Goal: Information Seeking & Learning: Learn about a topic

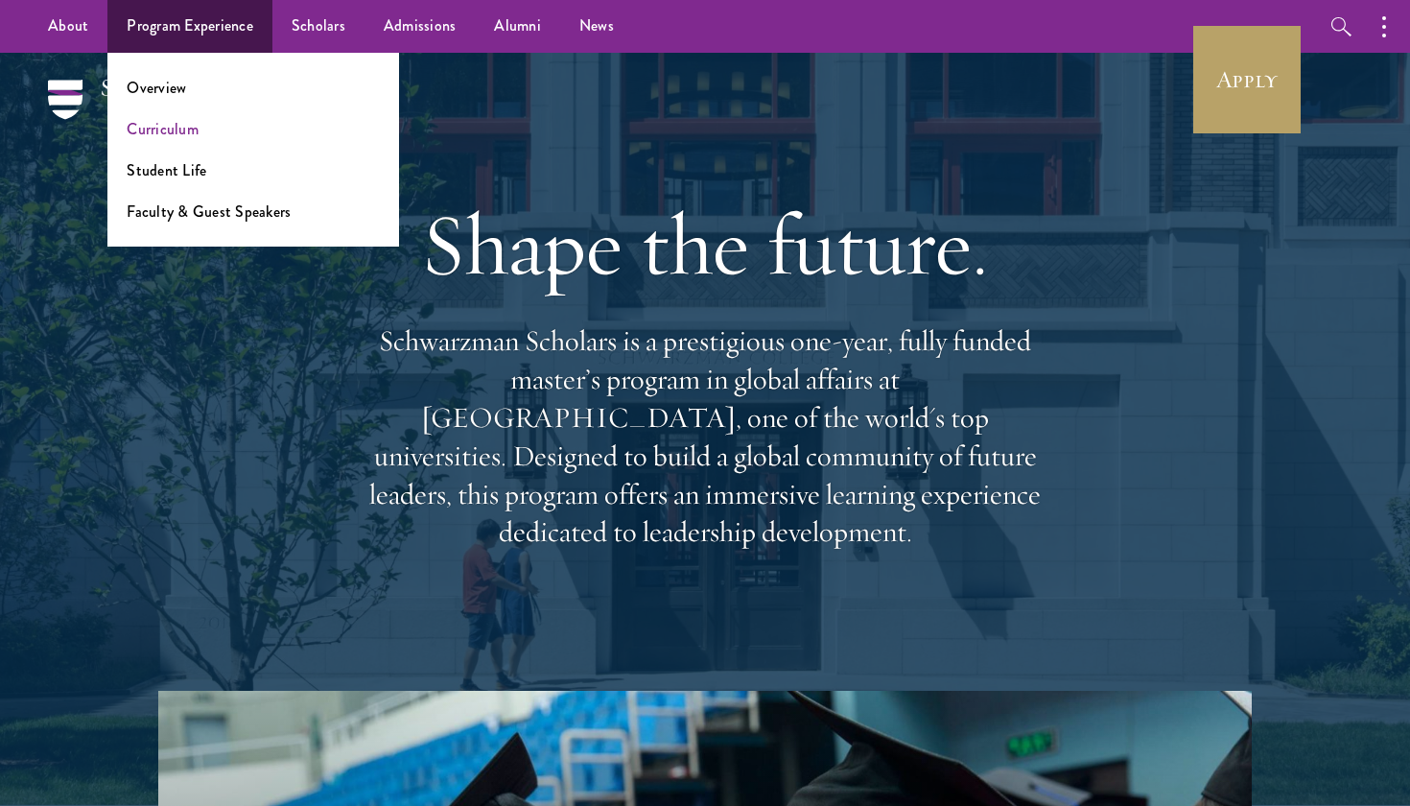
click at [187, 127] on link "Curriculum" at bounding box center [163, 129] width 72 height 22
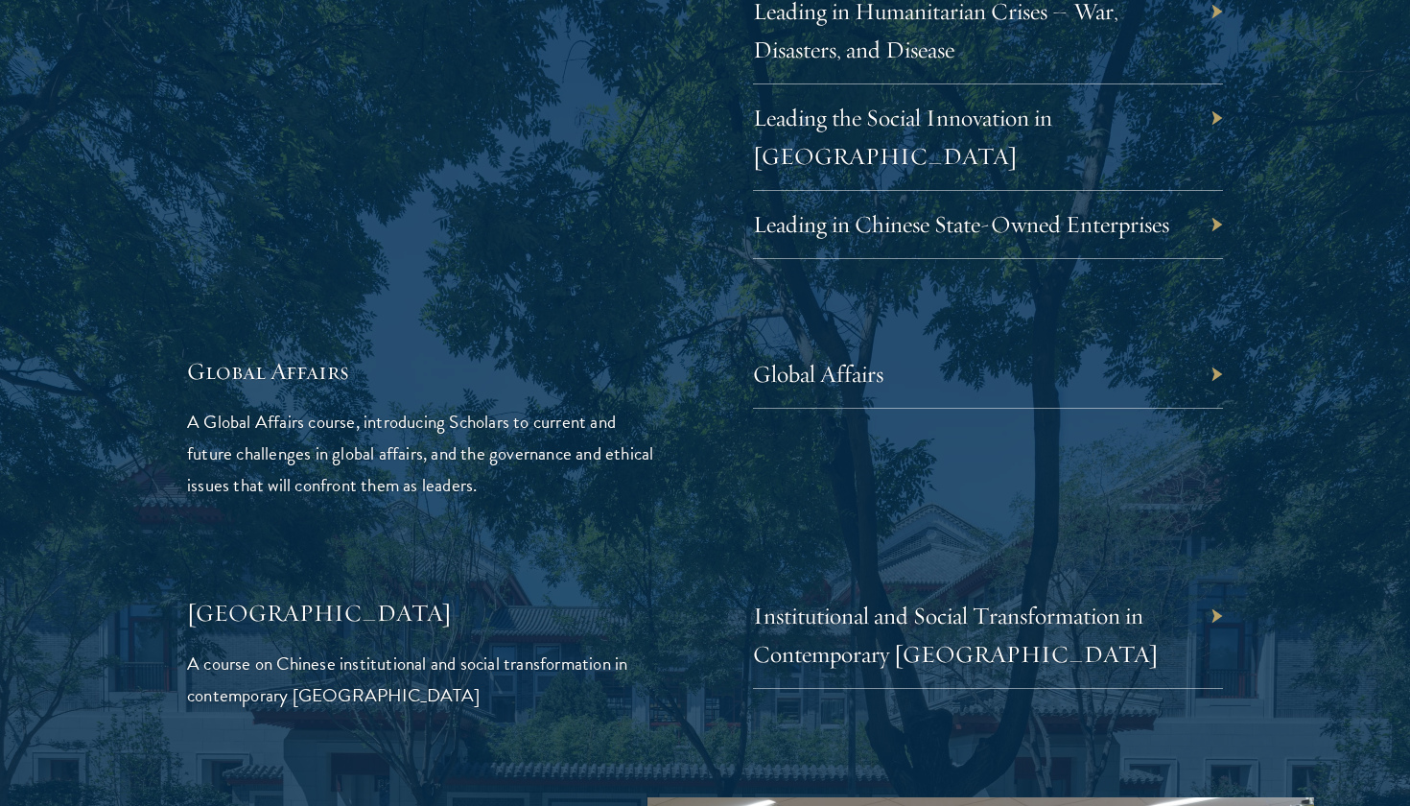
scroll to position [4318, 0]
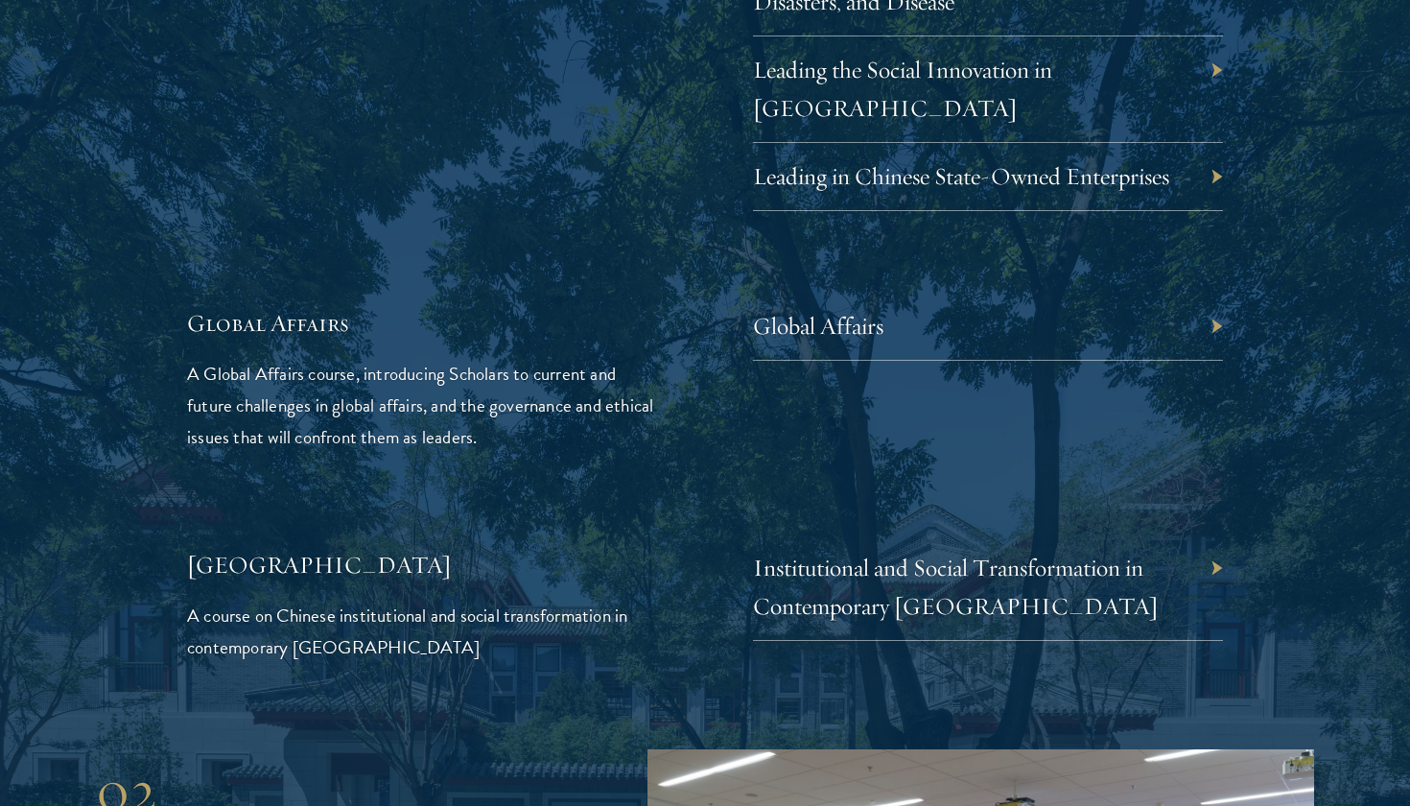
click at [948, 293] on div "Global Affairs" at bounding box center [988, 327] width 470 height 68
click at [908, 293] on div "Global Affairs" at bounding box center [988, 327] width 470 height 68
click at [1215, 293] on div "Global Affairs" at bounding box center [988, 327] width 470 height 68
click at [796, 311] on link "Global Affairs" at bounding box center [832, 326] width 130 height 30
click at [1213, 293] on div "Global Affairs" at bounding box center [988, 327] width 470 height 68
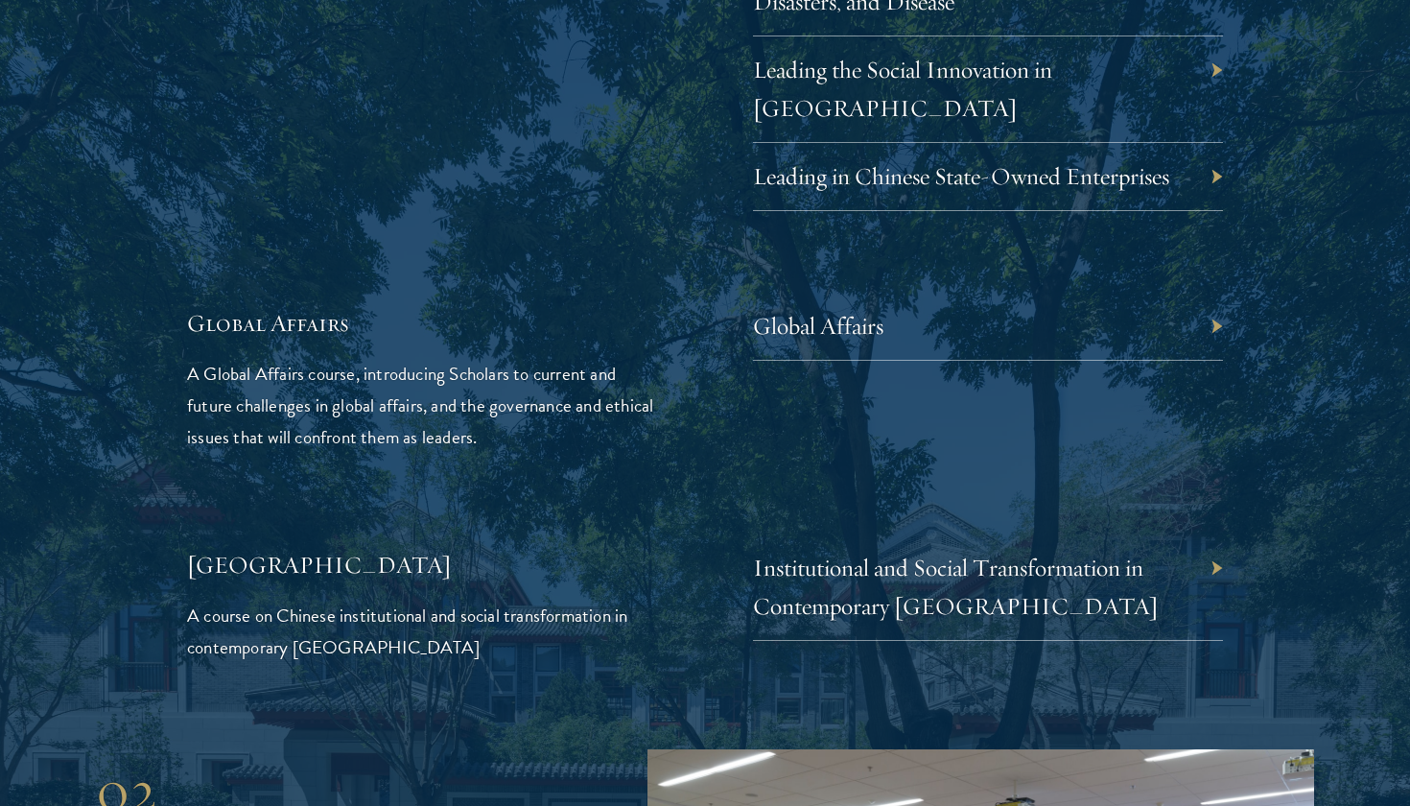
click at [1215, 293] on div "Global Affairs" at bounding box center [988, 327] width 470 height 68
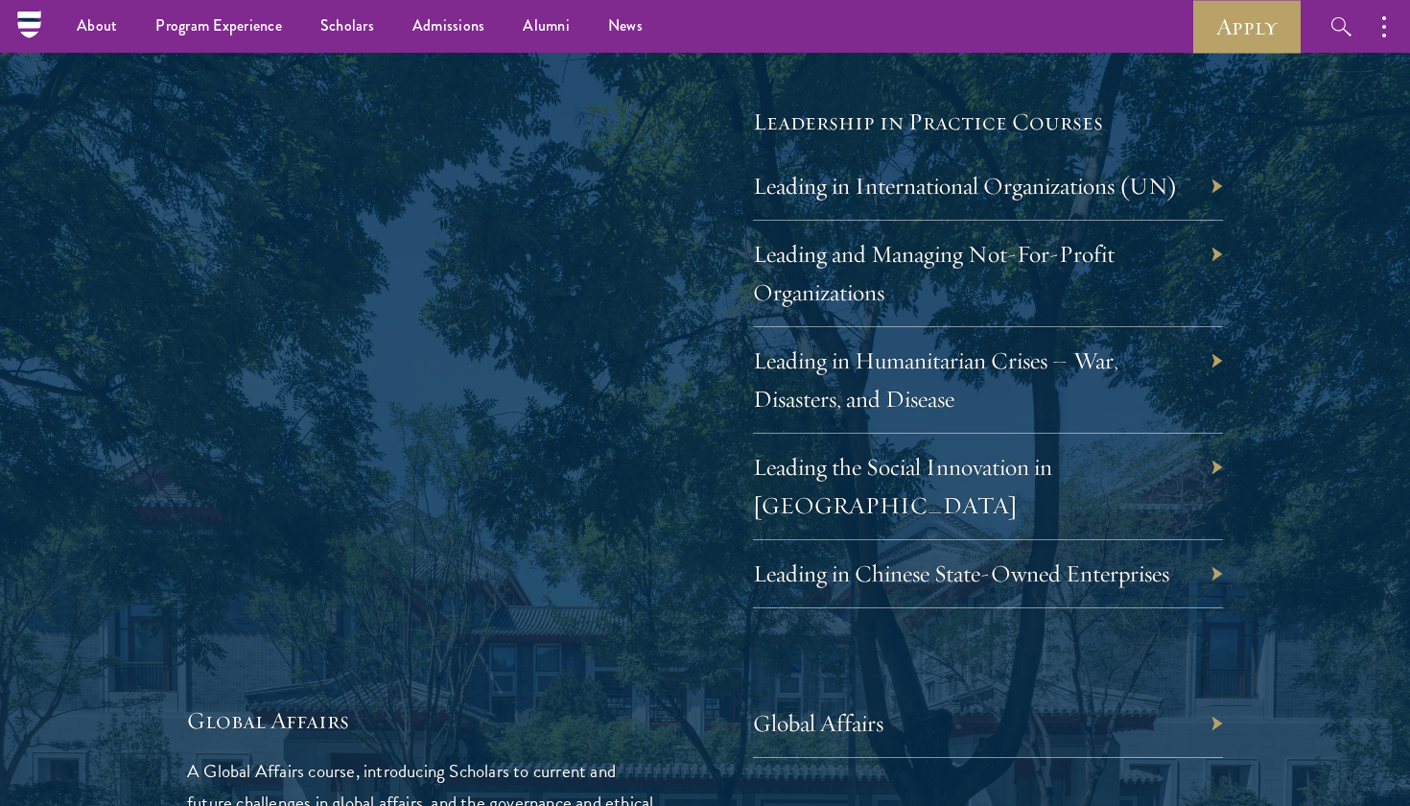
scroll to position [3920, 0]
click at [907, 175] on link "Leading in International Organizations (UN)" at bounding box center [979, 187] width 425 height 30
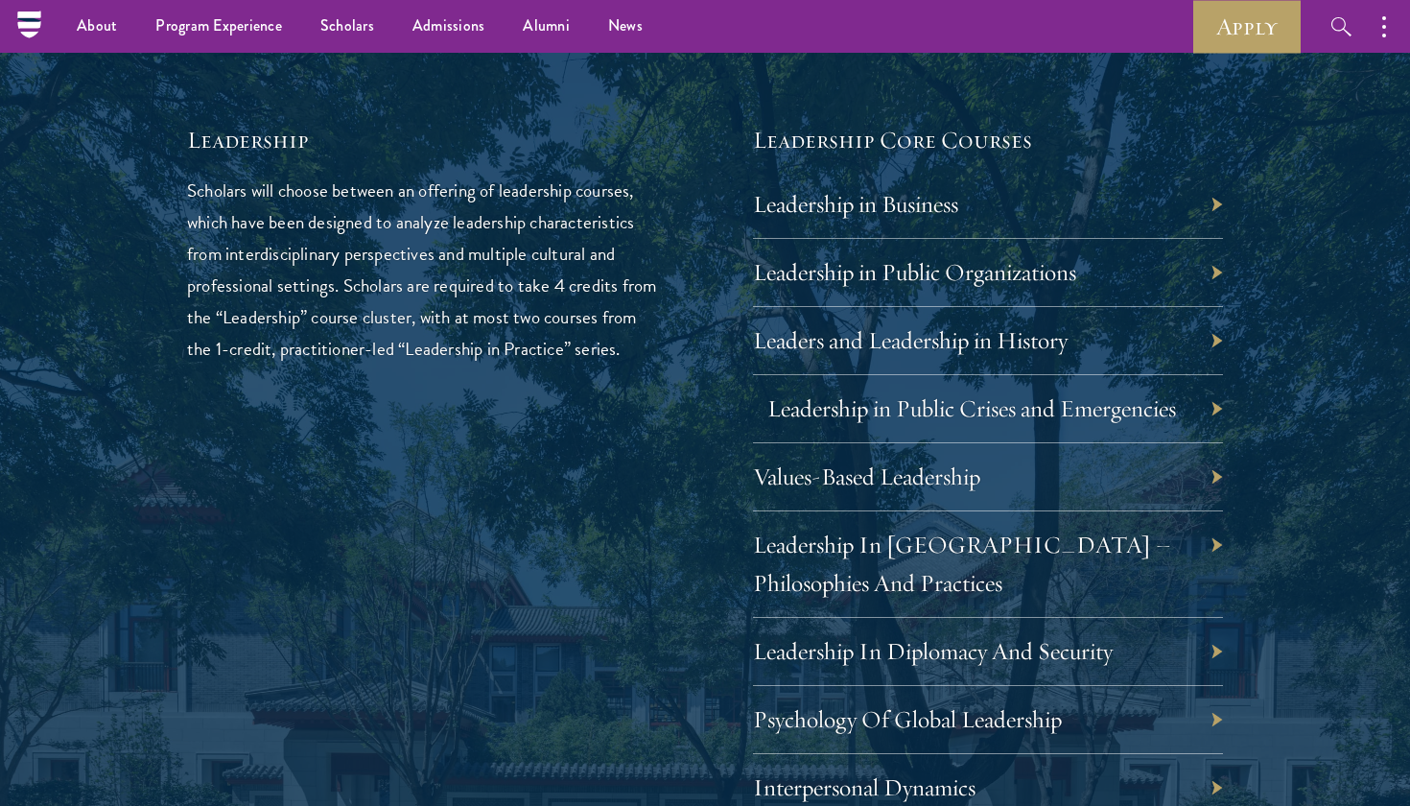
scroll to position [3117, 0]
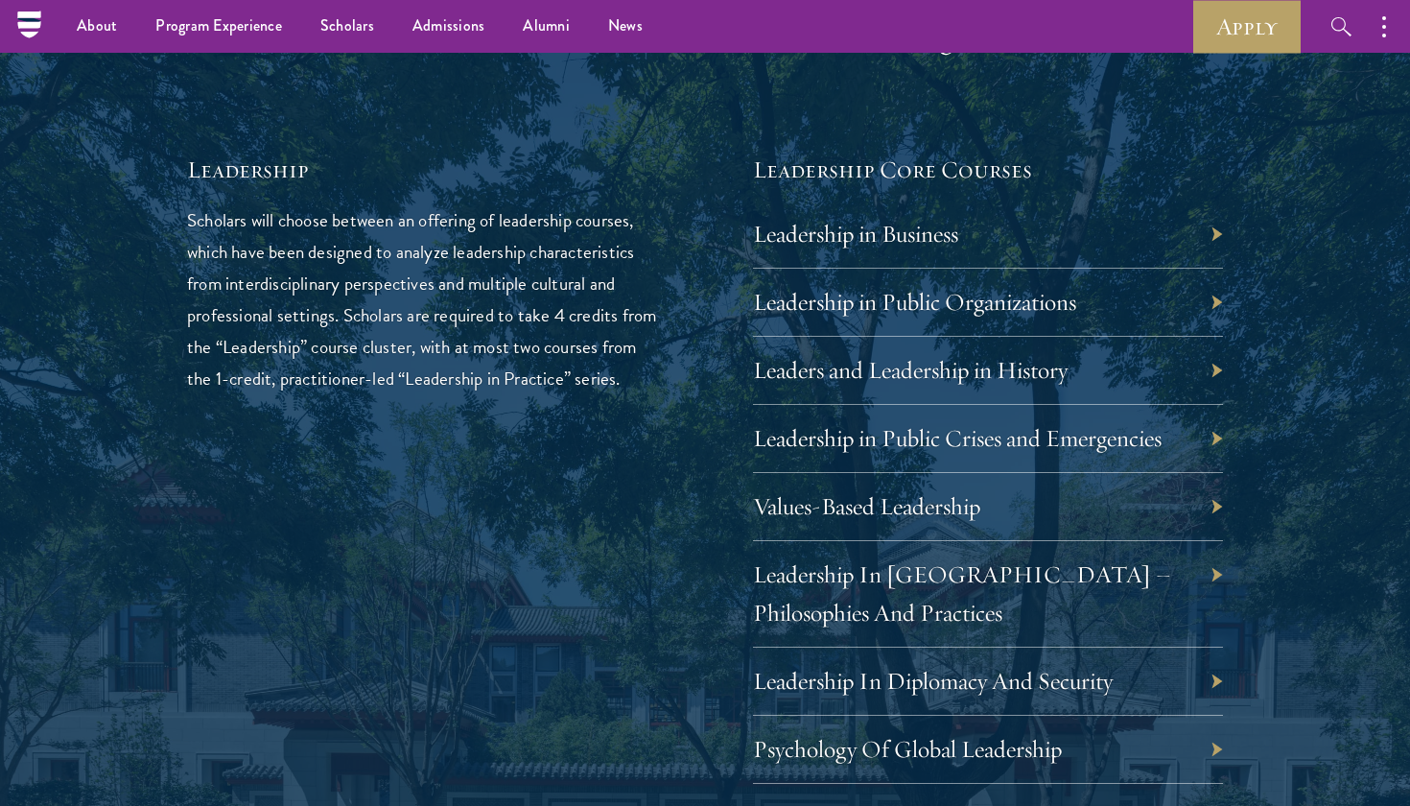
click at [1213, 283] on div "Leadership in Public Organizations" at bounding box center [988, 303] width 470 height 68
click at [1080, 278] on div "Leadership in Public Organizations" at bounding box center [988, 303] width 470 height 68
click at [1029, 297] on link "Leadership in Public Organizations" at bounding box center [928, 302] width 323 height 30
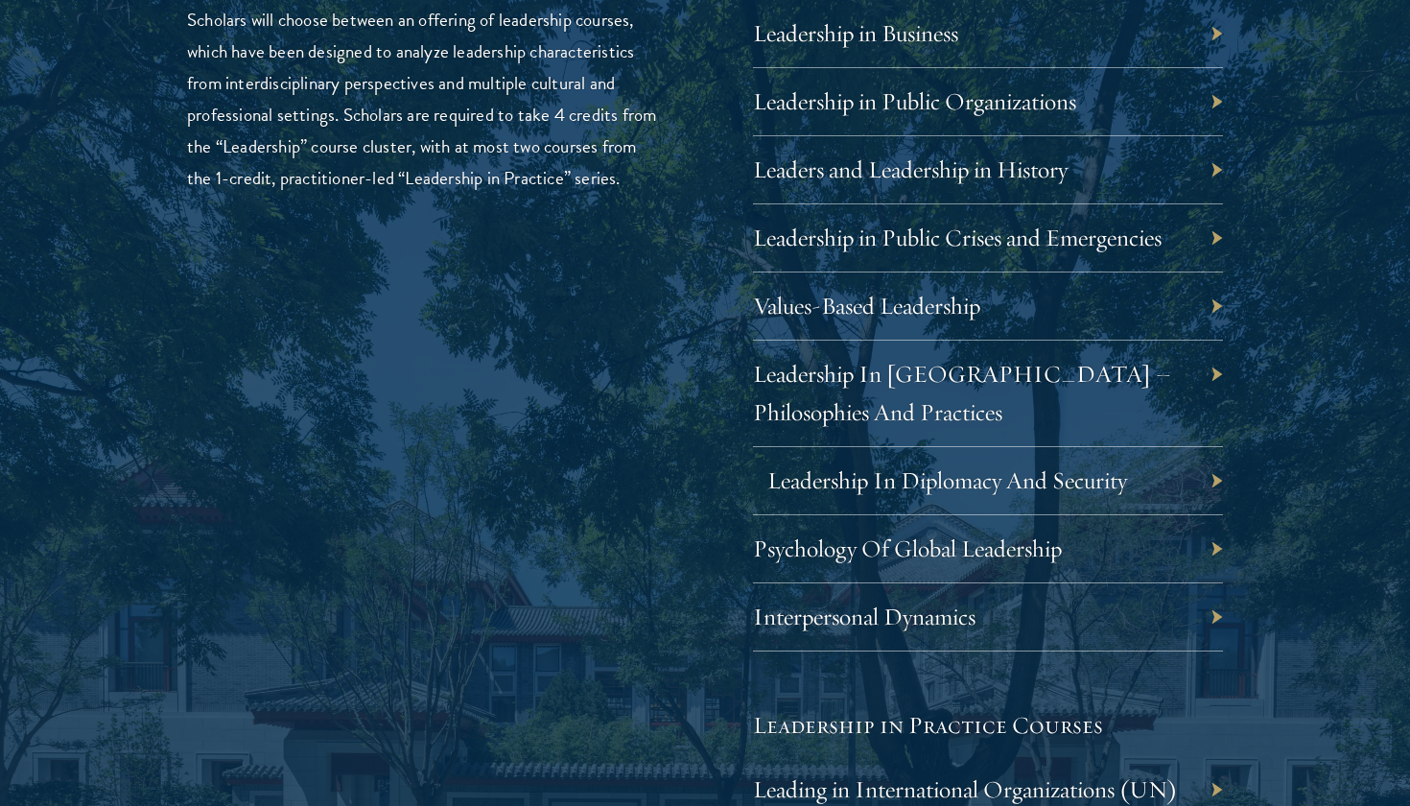
scroll to position [3323, 0]
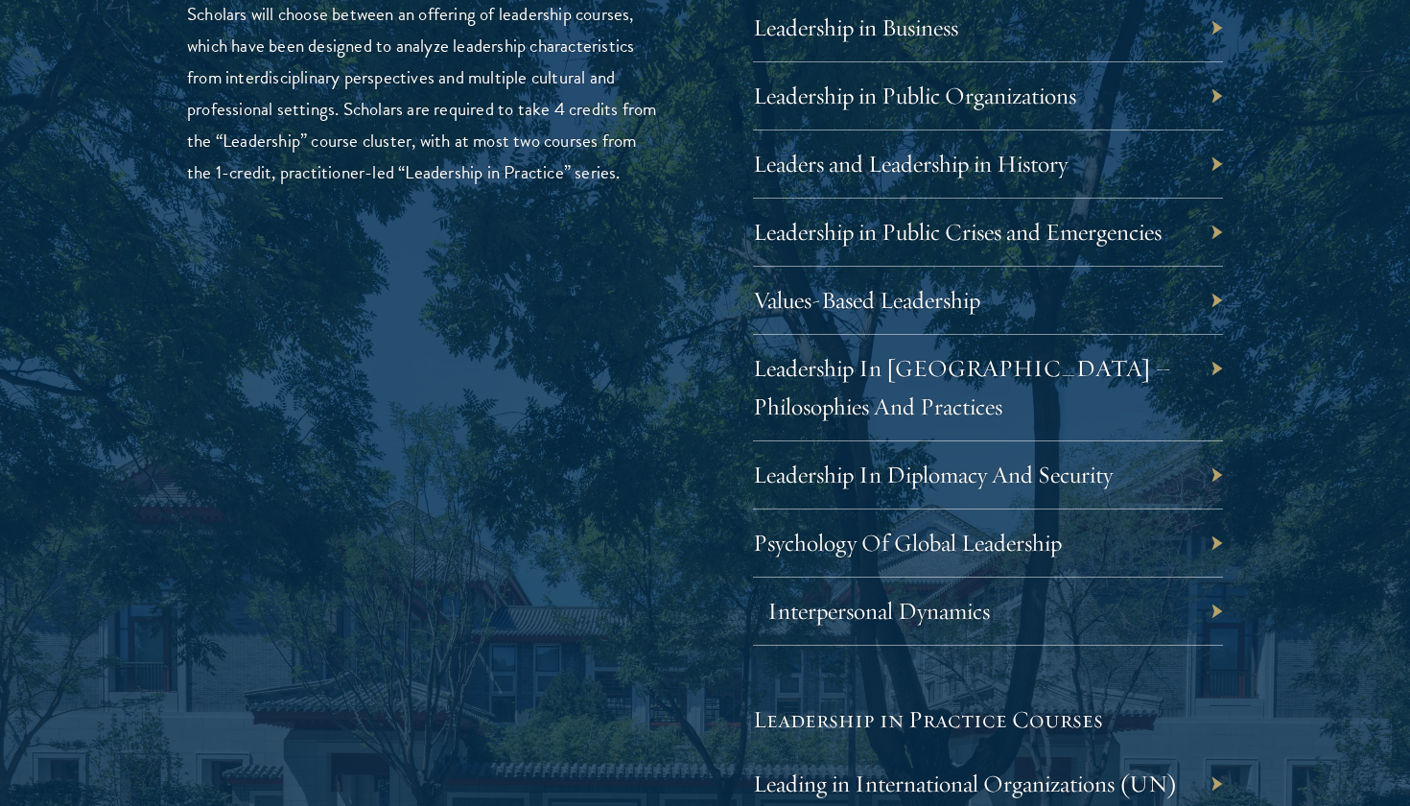
click at [912, 606] on link "Interpersonal Dynamics" at bounding box center [878, 611] width 223 height 30
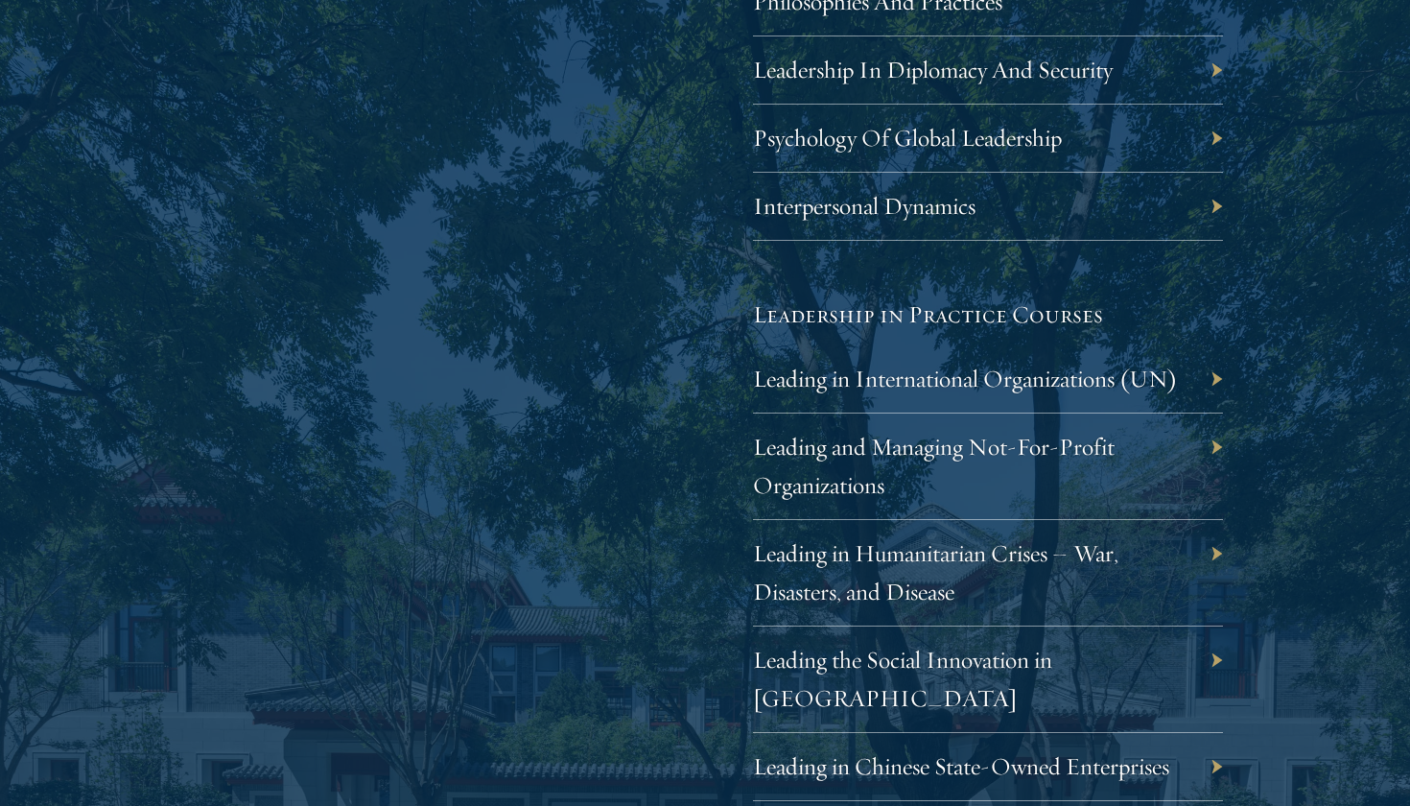
scroll to position [3751, 0]
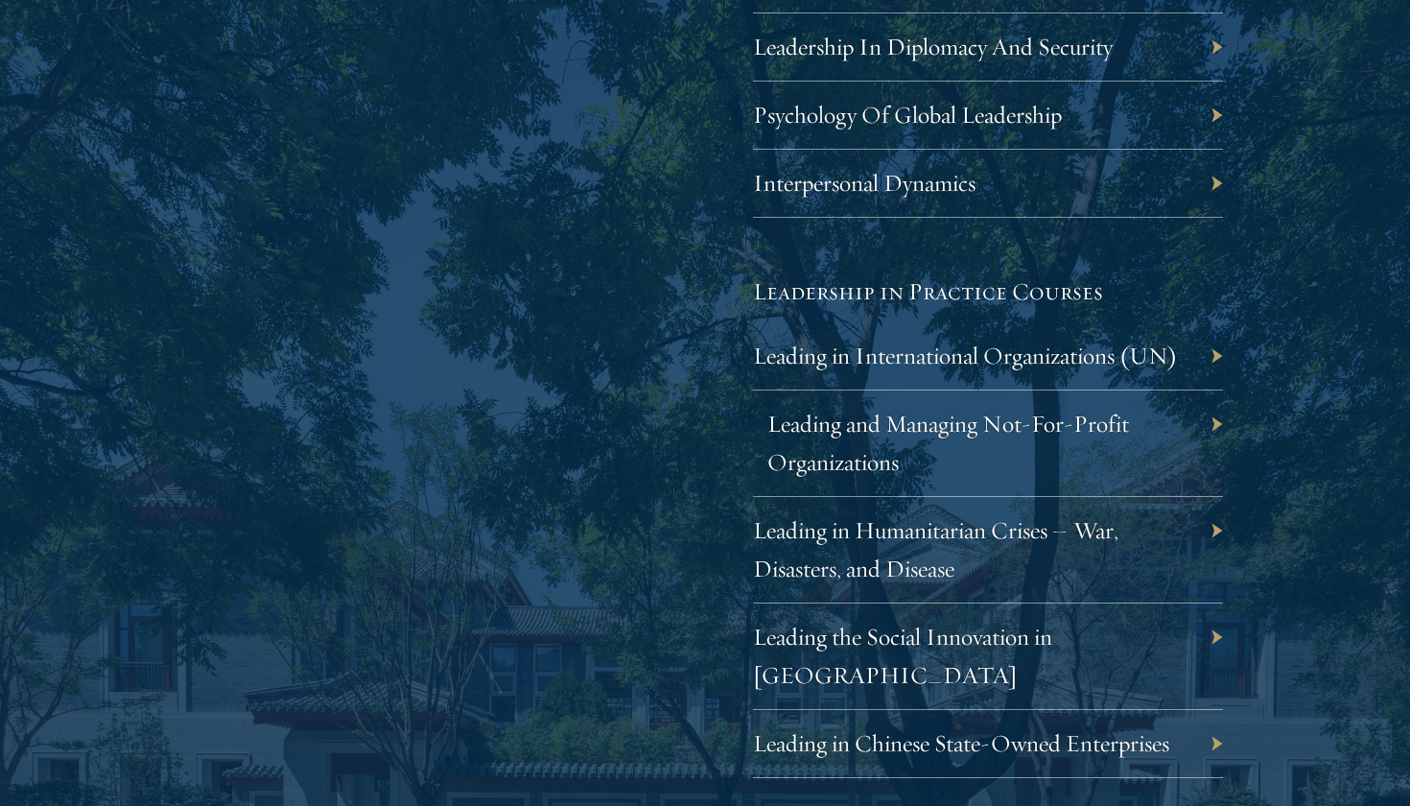
click at [890, 412] on link "Leading and Managing Not-For-Profit Organizations" at bounding box center [948, 443] width 362 height 68
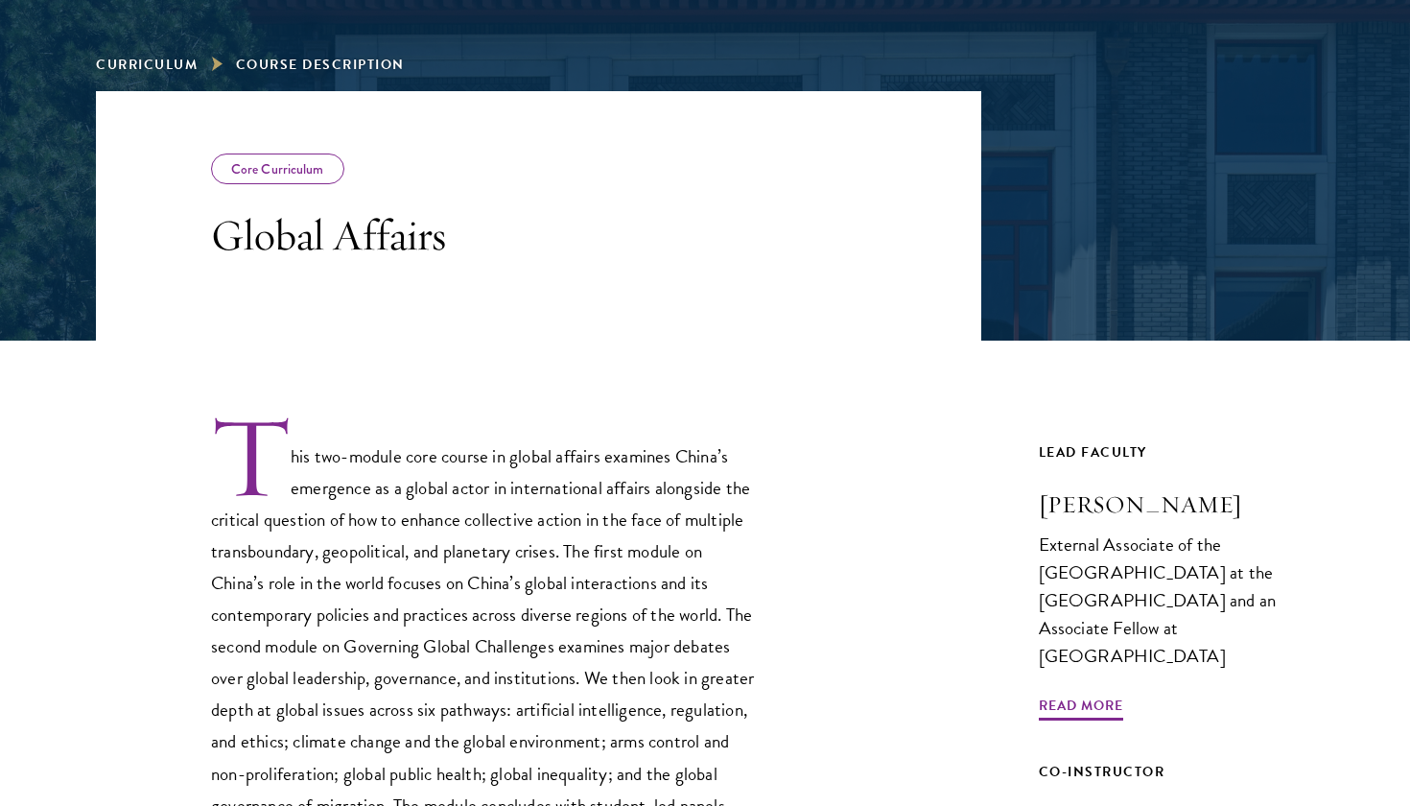
scroll to position [342, 0]
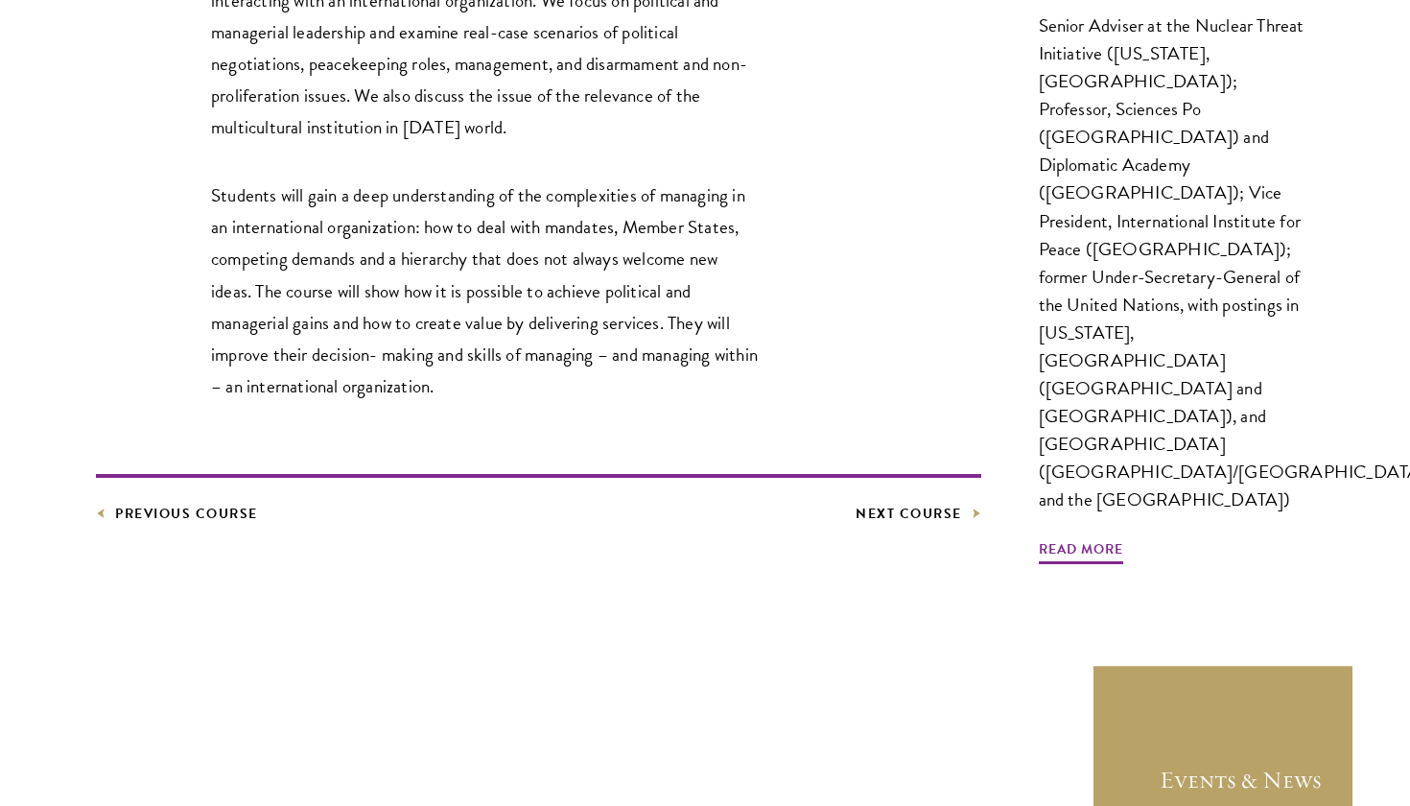
scroll to position [995, 0]
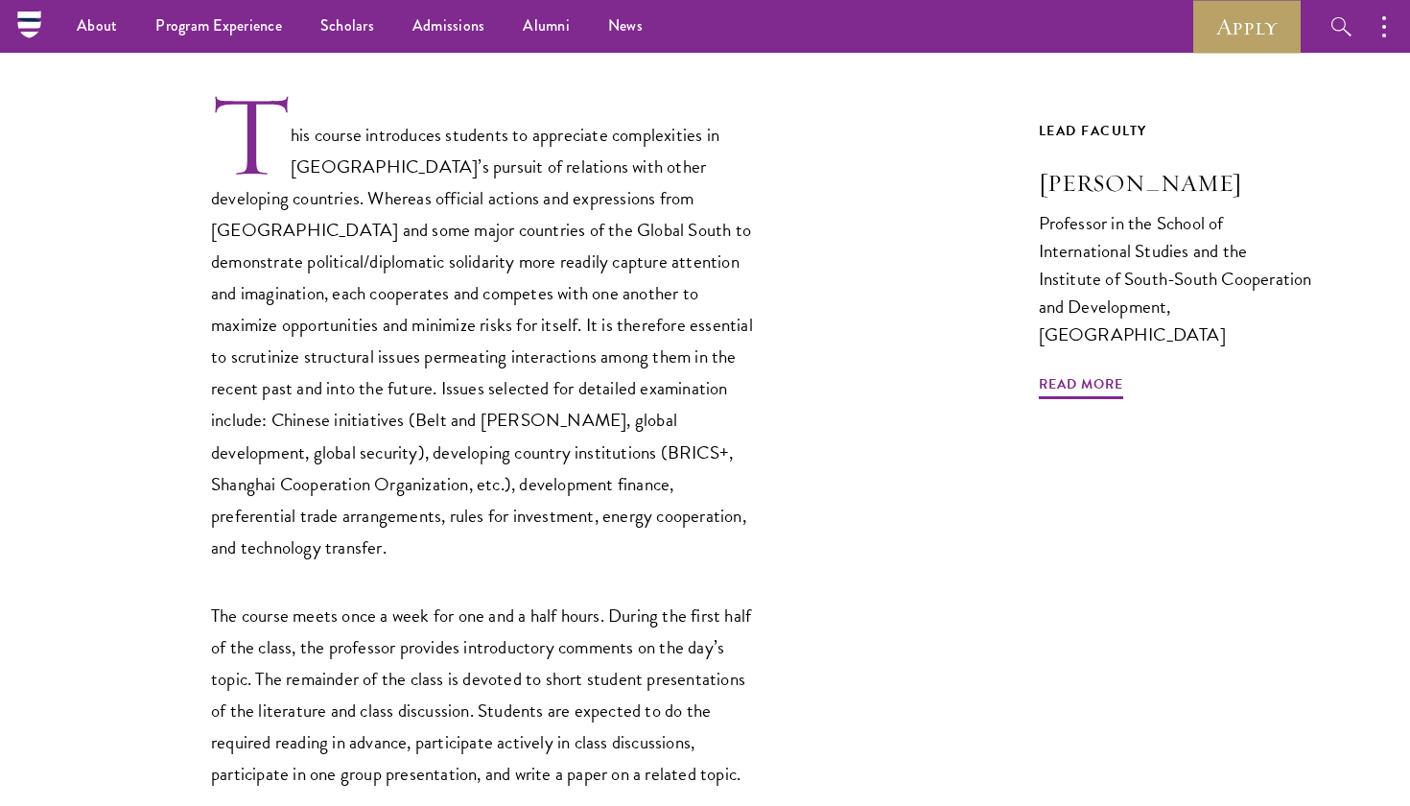
scroll to position [603, 0]
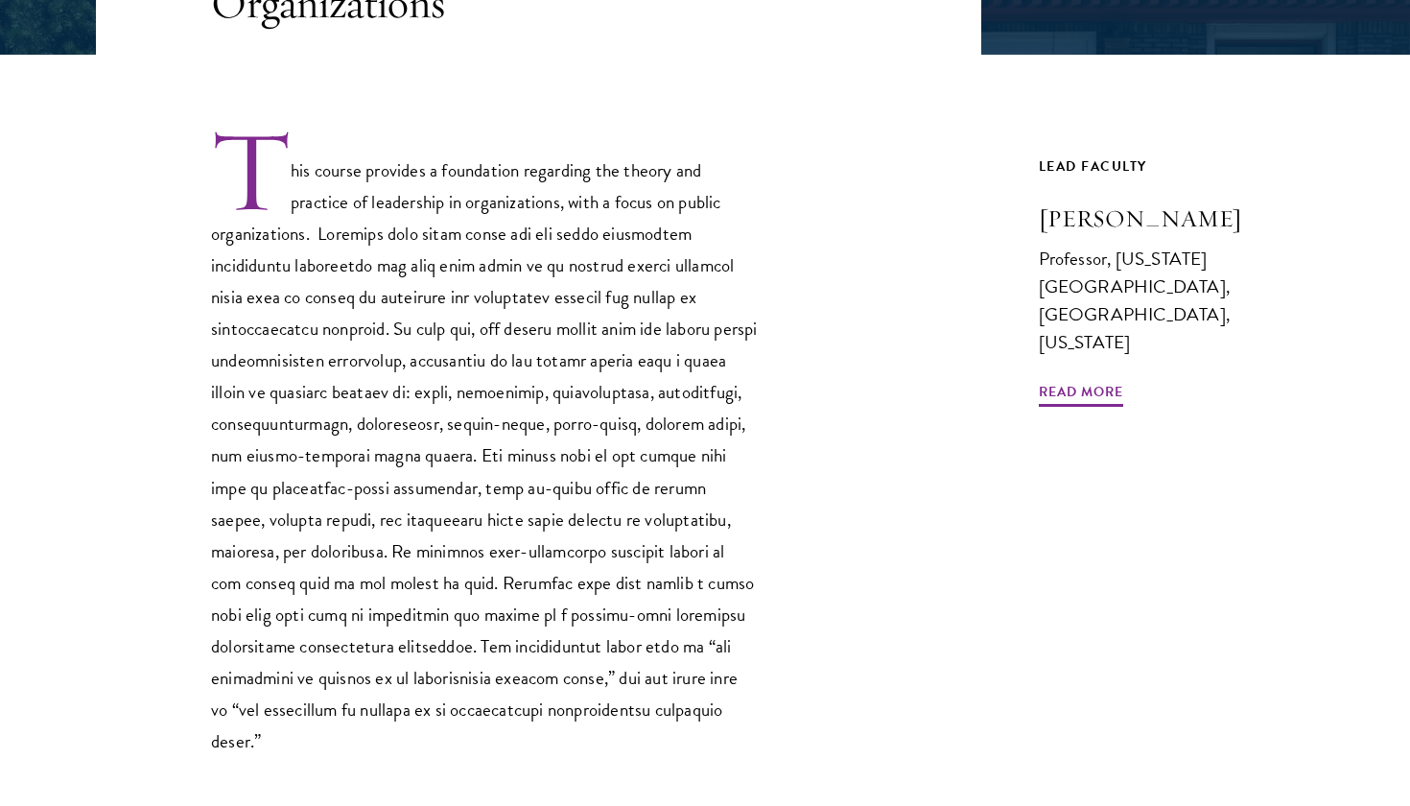
scroll to position [545, 0]
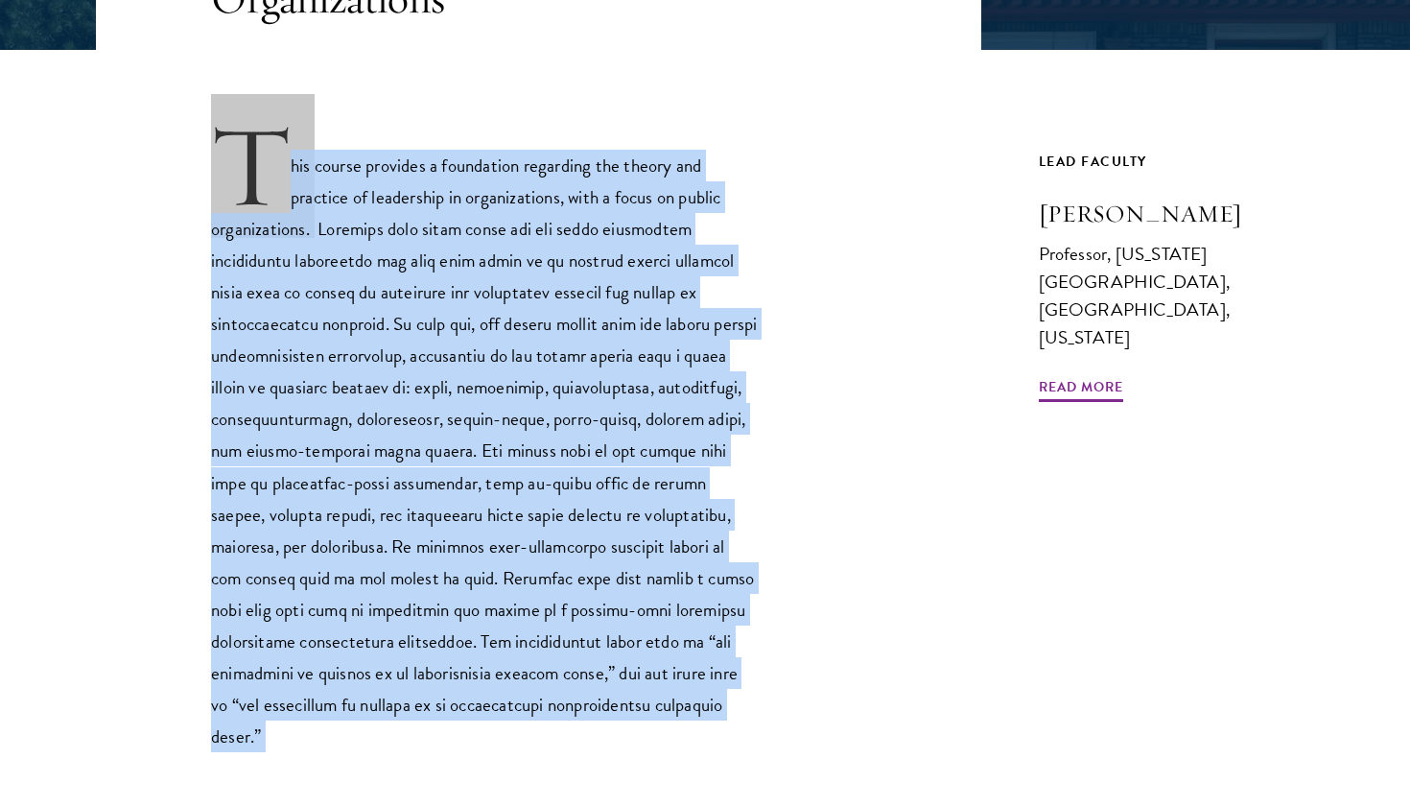
drag, startPoint x: 225, startPoint y: 132, endPoint x: 392, endPoint y: 770, distance: 659.4
click at [392, 770] on div "This course provides a foundation regarding the theory and practice of leadersh…" at bounding box center [538, 463] width 885 height 826
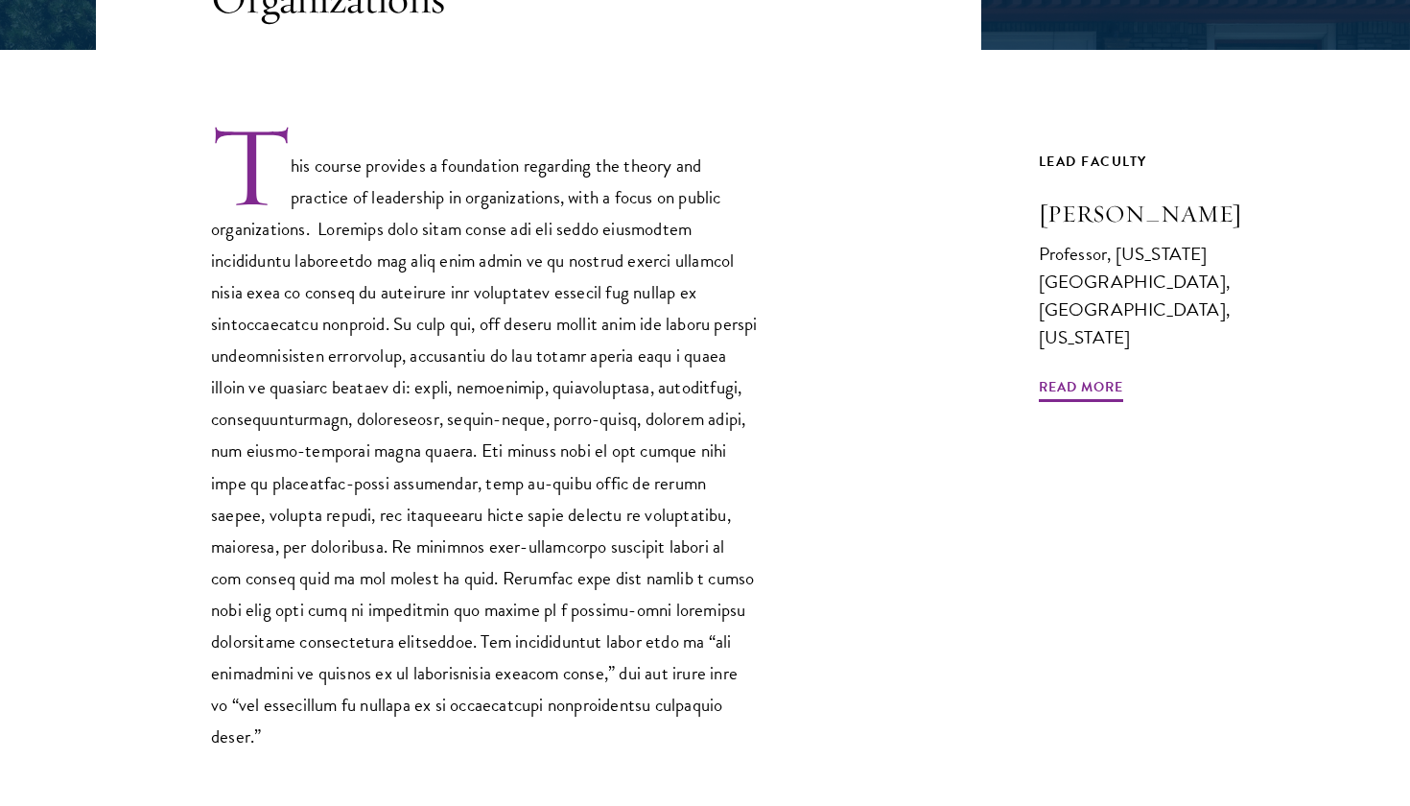
click at [530, 731] on div "This course provides a foundation regarding the theory and practice of leadersh…" at bounding box center [538, 463] width 885 height 826
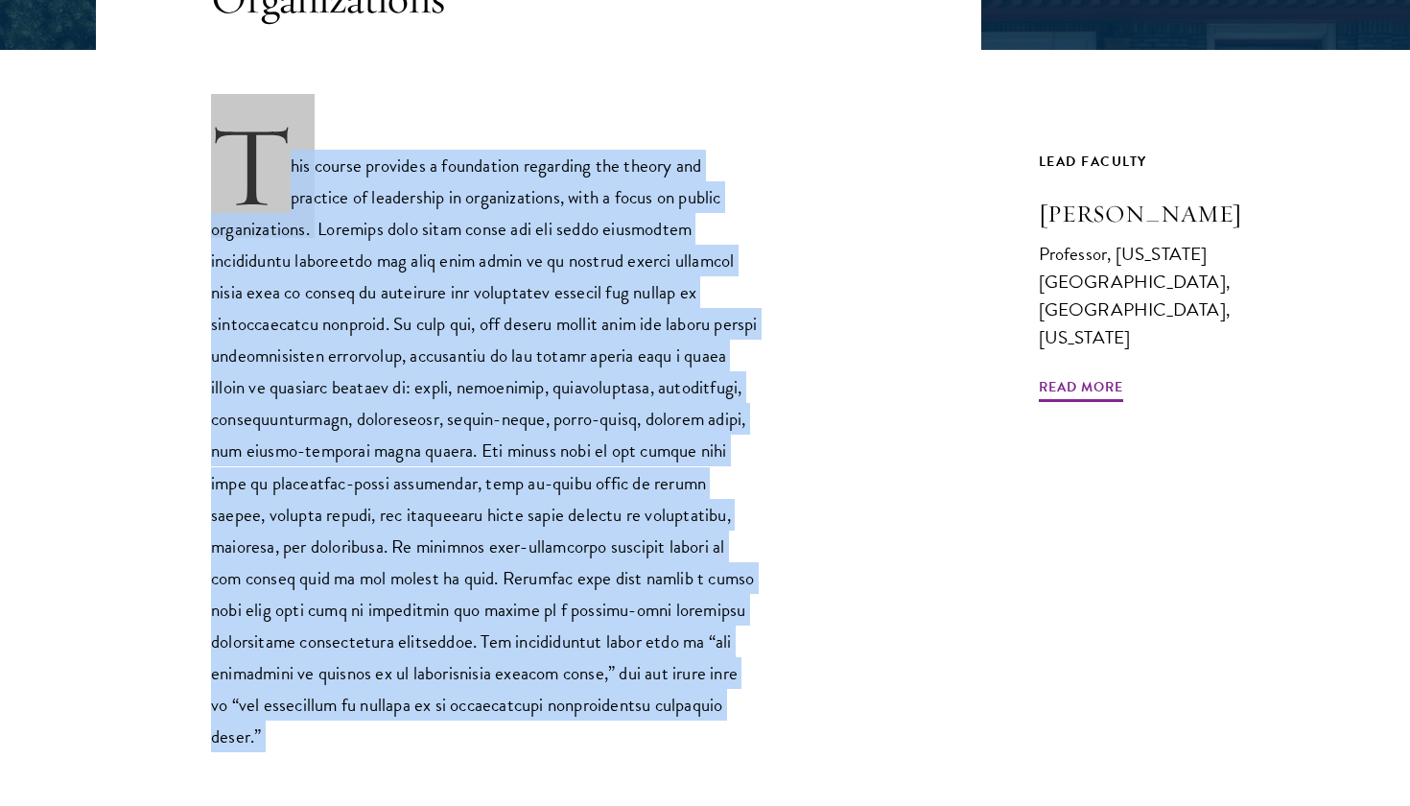
drag, startPoint x: 530, startPoint y: 731, endPoint x: 210, endPoint y: 178, distance: 638.2
click at [211, 177] on div "This course provides a foundation regarding the theory and practice of leadersh…" at bounding box center [538, 463] width 885 height 826
click at [210, 178] on div "This course provides a foundation regarding the theory and practice of leadersh…" at bounding box center [538, 437] width 885 height 630
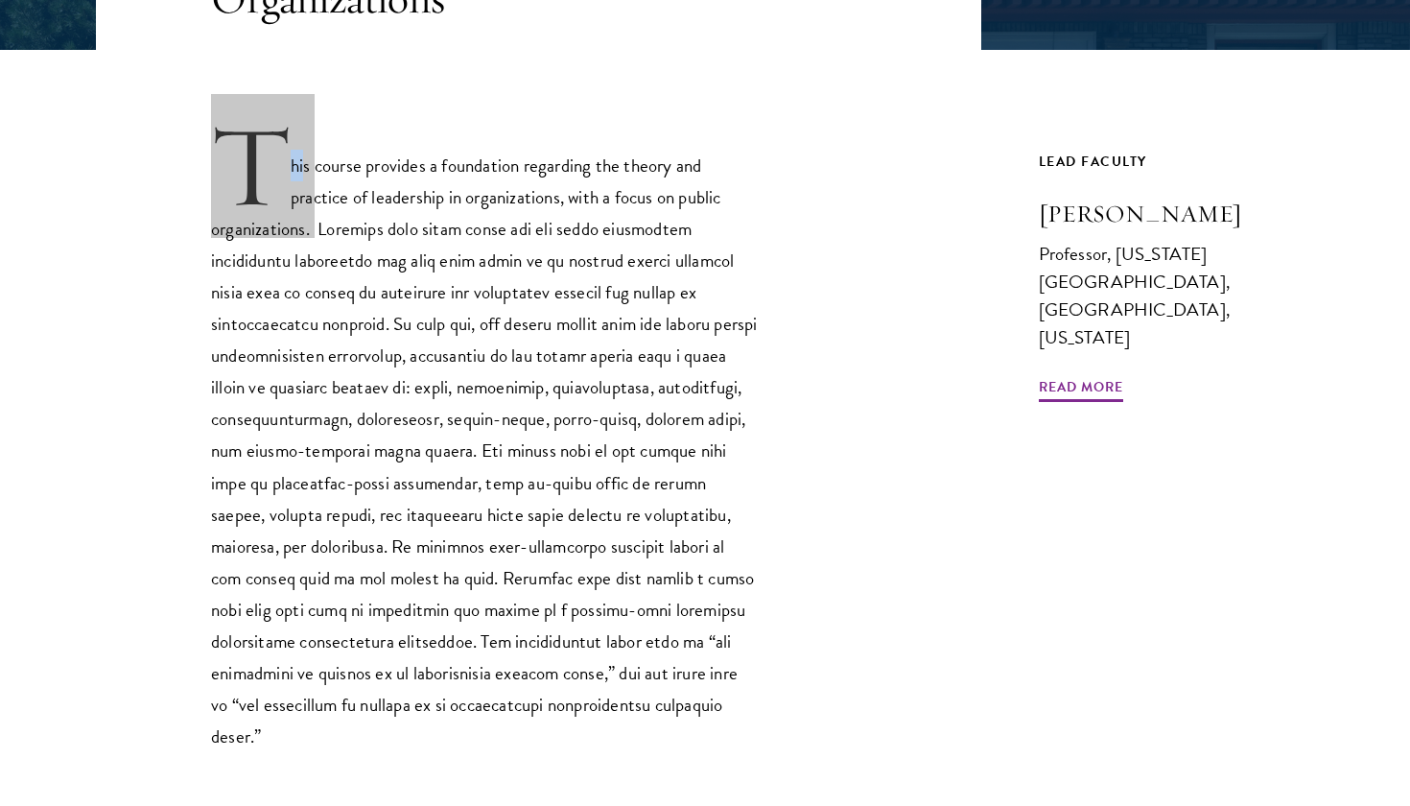
click at [210, 178] on div "This course provides a foundation regarding the theory and practice of leadersh…" at bounding box center [538, 437] width 885 height 630
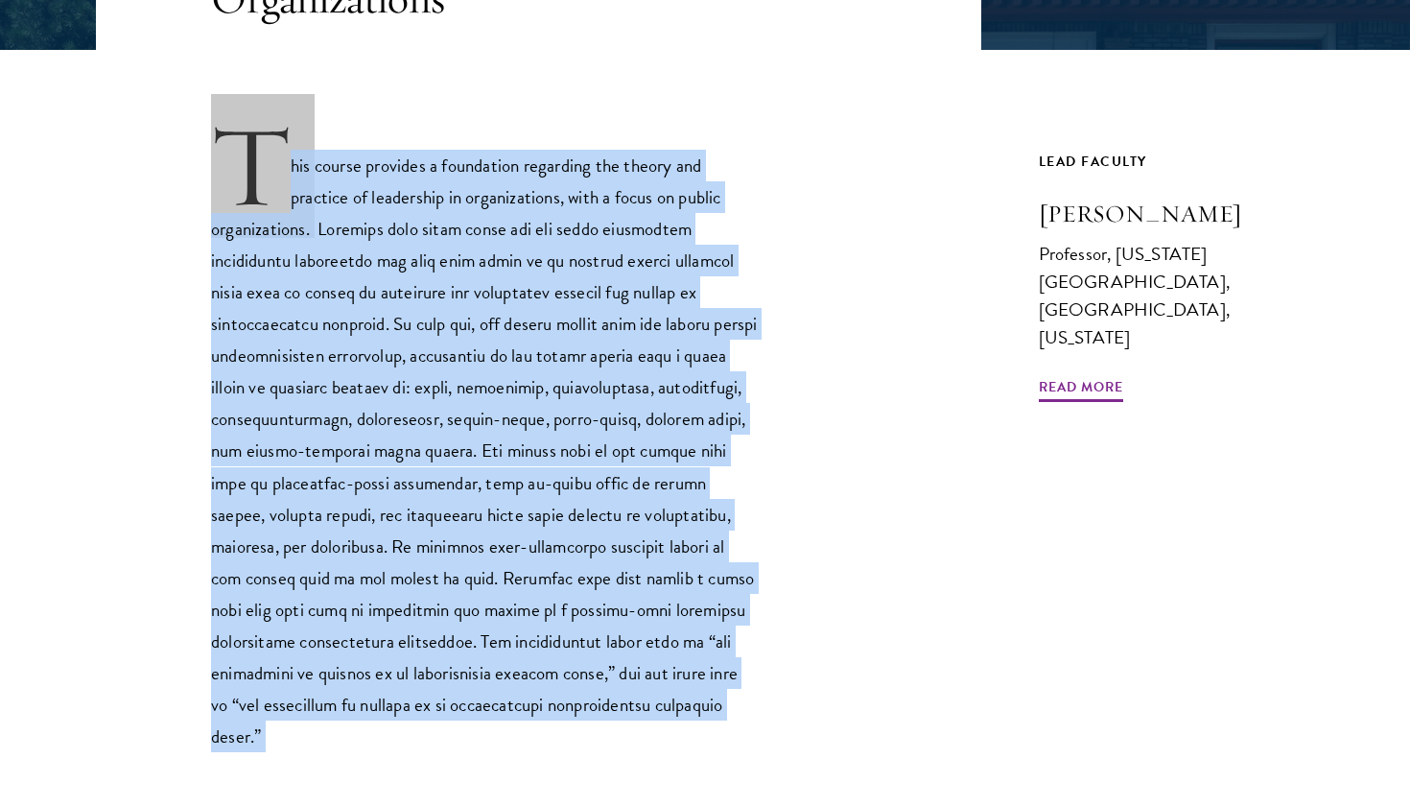
drag, startPoint x: 210, startPoint y: 178, endPoint x: 241, endPoint y: 163, distance: 34.3
click at [242, 163] on div "This course provides a foundation regarding the theory and practice of leadersh…" at bounding box center [538, 437] width 885 height 630
click at [241, 163] on p "This course provides a foundation regarding the theory and practice of leadersh…" at bounding box center [484, 437] width 547 height 630
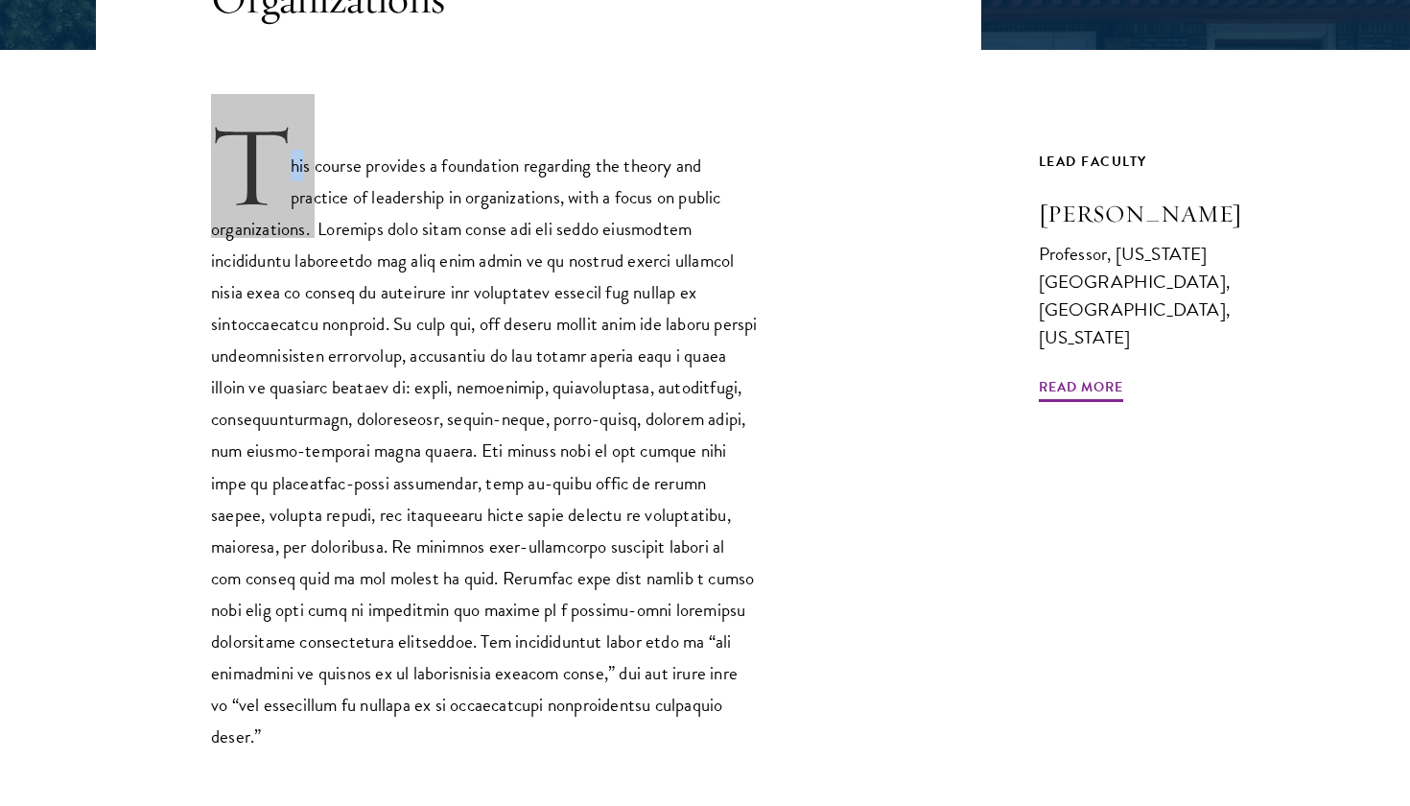
click at [241, 163] on p "This course provides a foundation regarding the theory and practice of leadersh…" at bounding box center [484, 437] width 547 height 630
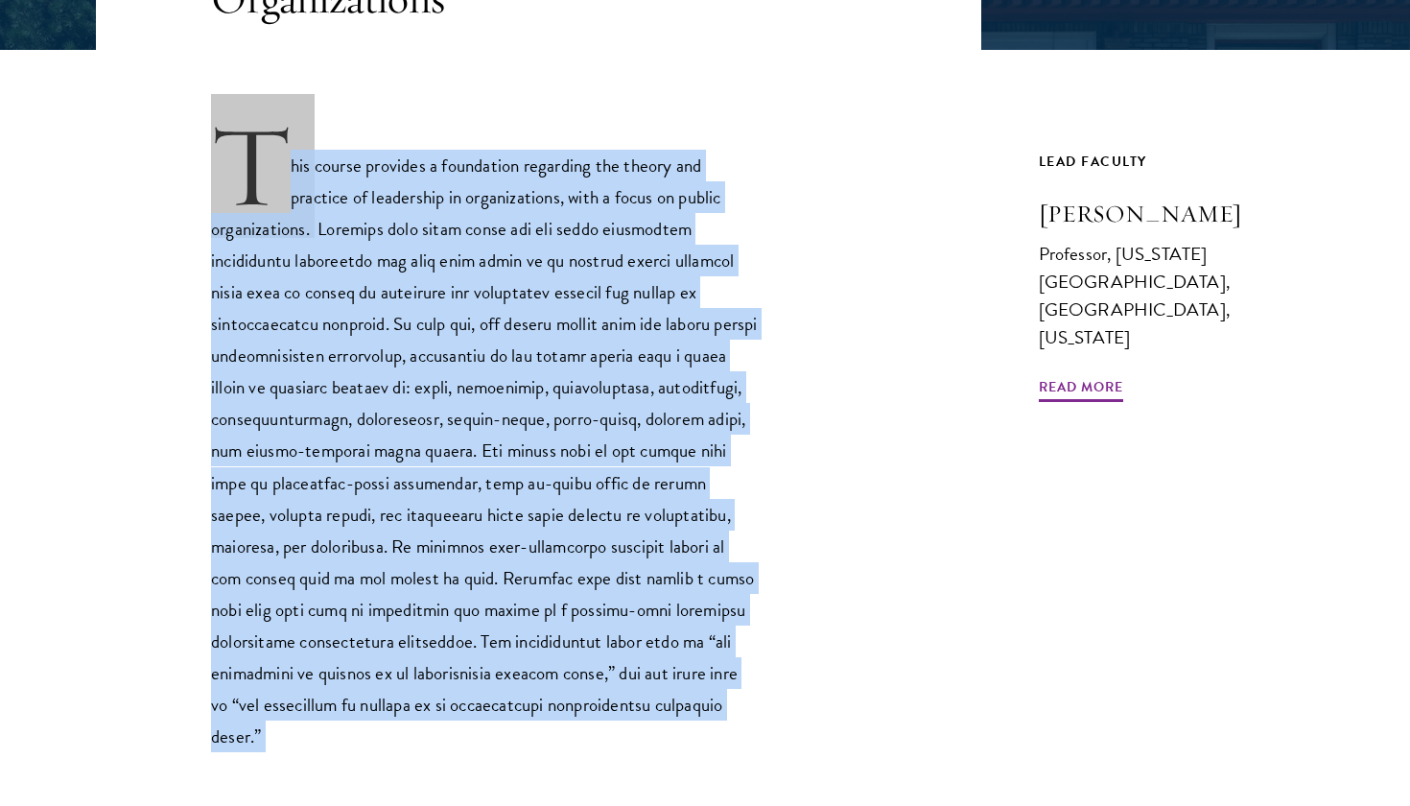
drag, startPoint x: 241, startPoint y: 163, endPoint x: 202, endPoint y: 126, distance: 53.6
click at [202, 126] on div "This course provides a foundation regarding the theory and practice of leadersh…" at bounding box center [538, 437] width 885 height 630
click at [202, 131] on div "This course provides a foundation regarding the theory and practice of leadersh…" at bounding box center [538, 437] width 885 height 630
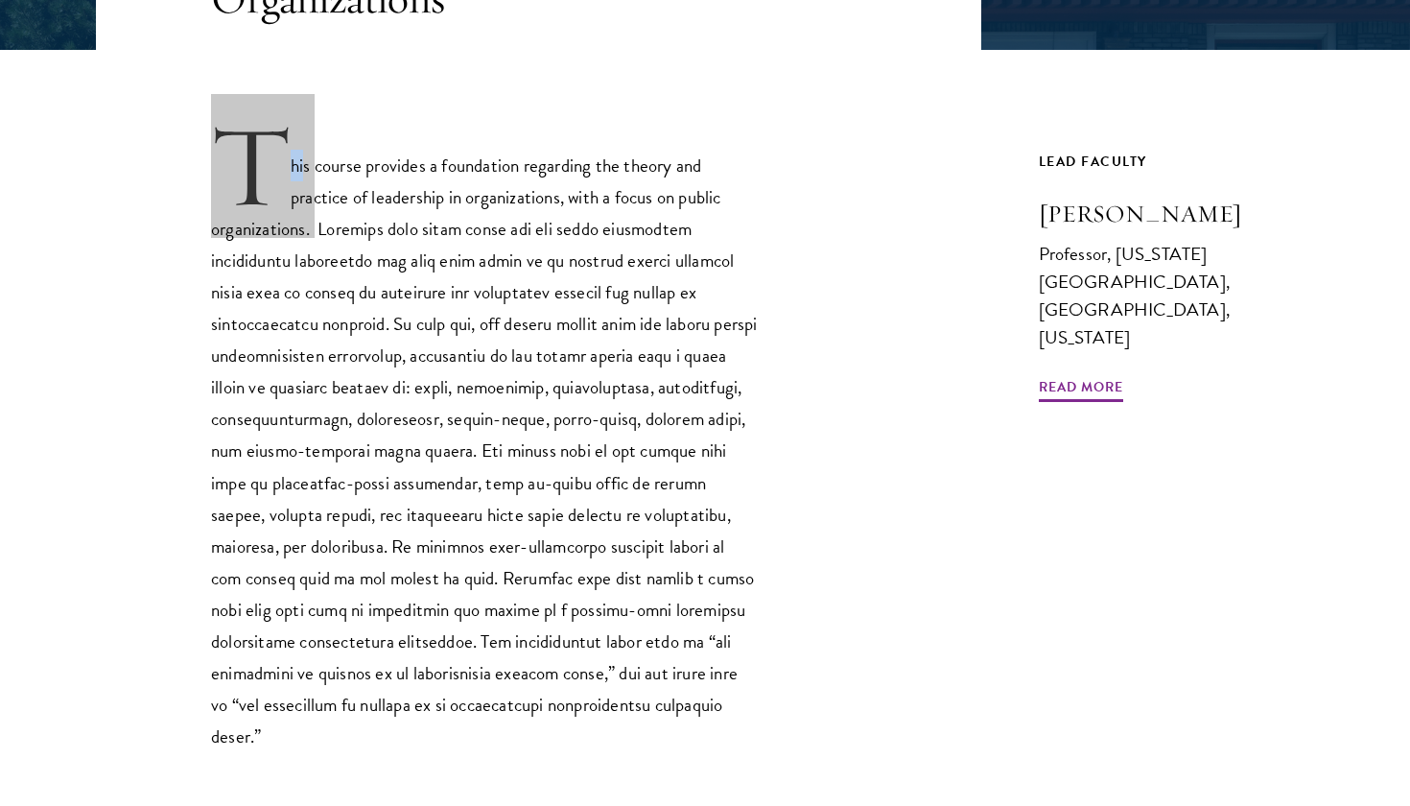
click at [202, 131] on div "This course provides a foundation regarding the theory and practice of leadersh…" at bounding box center [538, 437] width 885 height 630
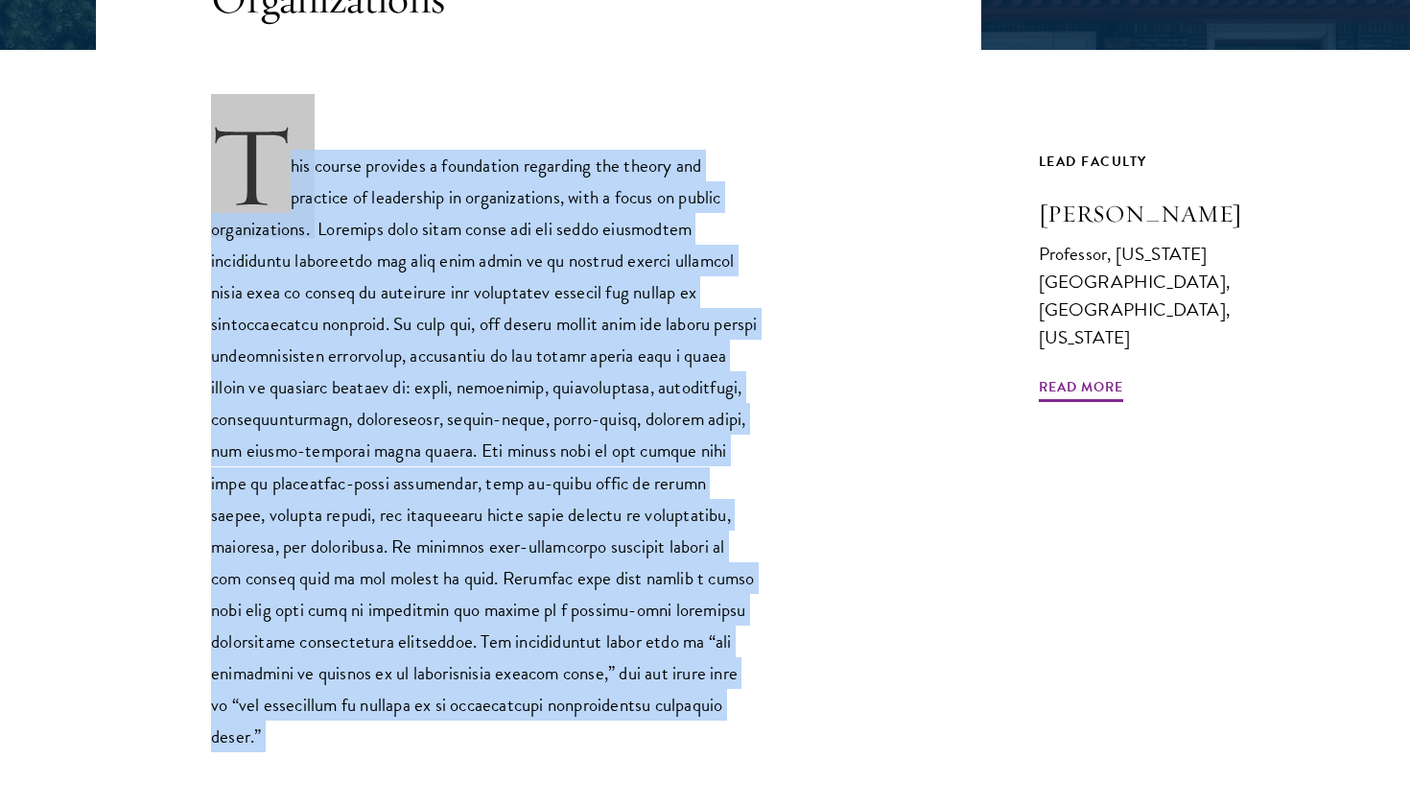
click at [202, 131] on div "This course provides a foundation regarding the theory and practice of leadersh…" at bounding box center [538, 437] width 885 height 630
click at [277, 177] on p "This course provides a foundation regarding the theory and practice of leadersh…" at bounding box center [484, 437] width 547 height 630
drag, startPoint x: 277, startPoint y: 177, endPoint x: 174, endPoint y: 141, distance: 109.5
click at [177, 141] on div "This course provides a foundation regarding the theory and practice of leadersh…" at bounding box center [538, 437] width 885 height 630
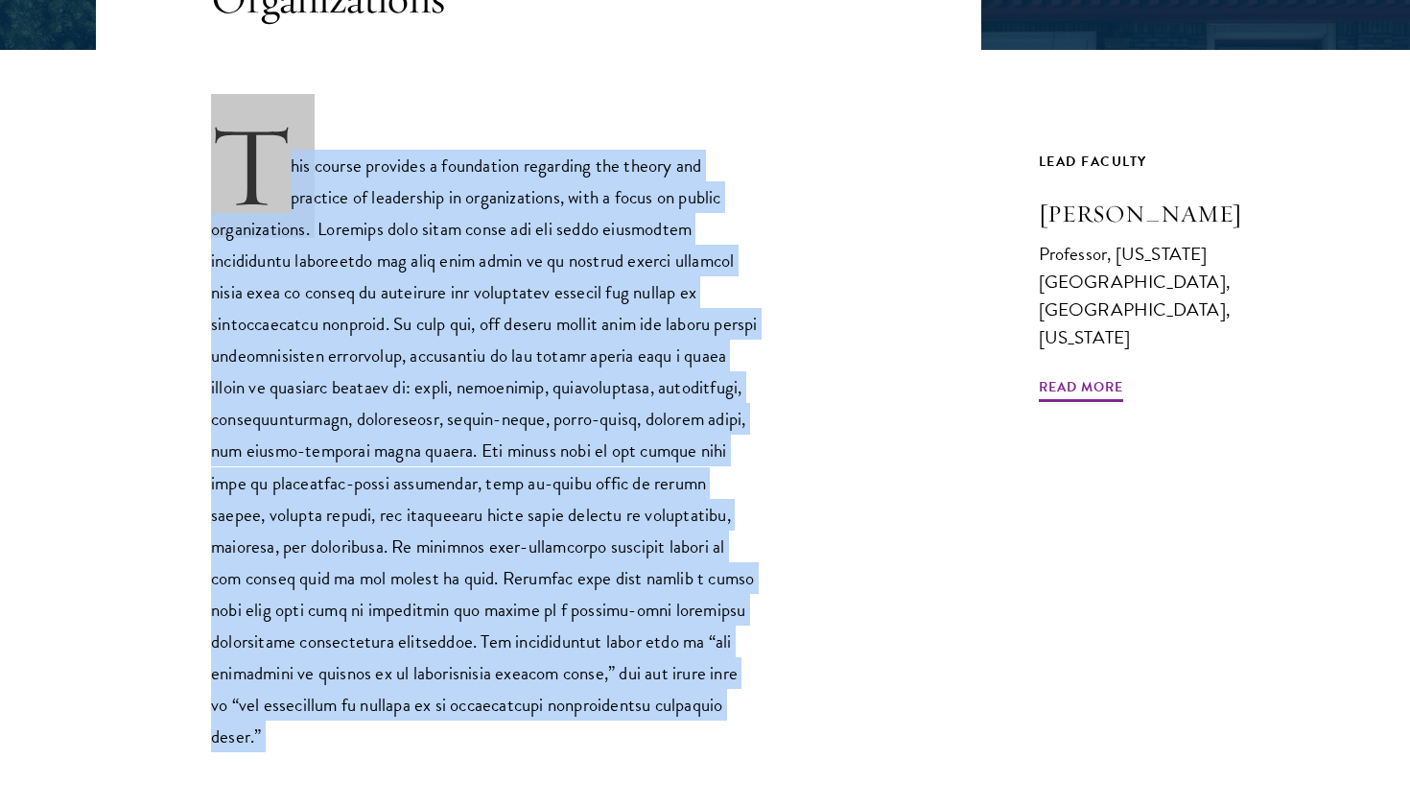
click at [174, 141] on div "This course provides a foundation regarding the theory and practice of leadersh…" at bounding box center [538, 437] width 885 height 630
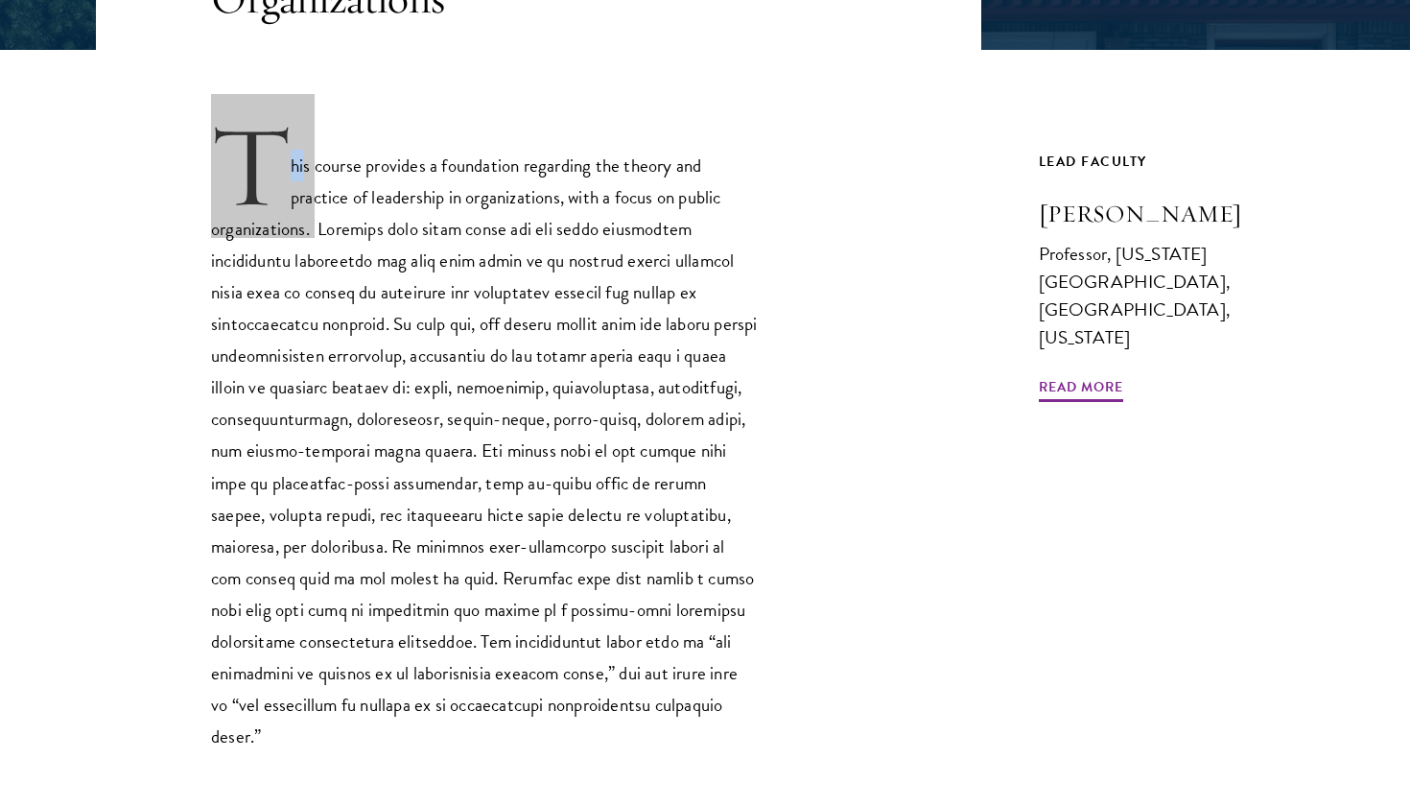
click at [174, 141] on div "This course provides a foundation regarding the theory and practice of leadersh…" at bounding box center [538, 437] width 885 height 630
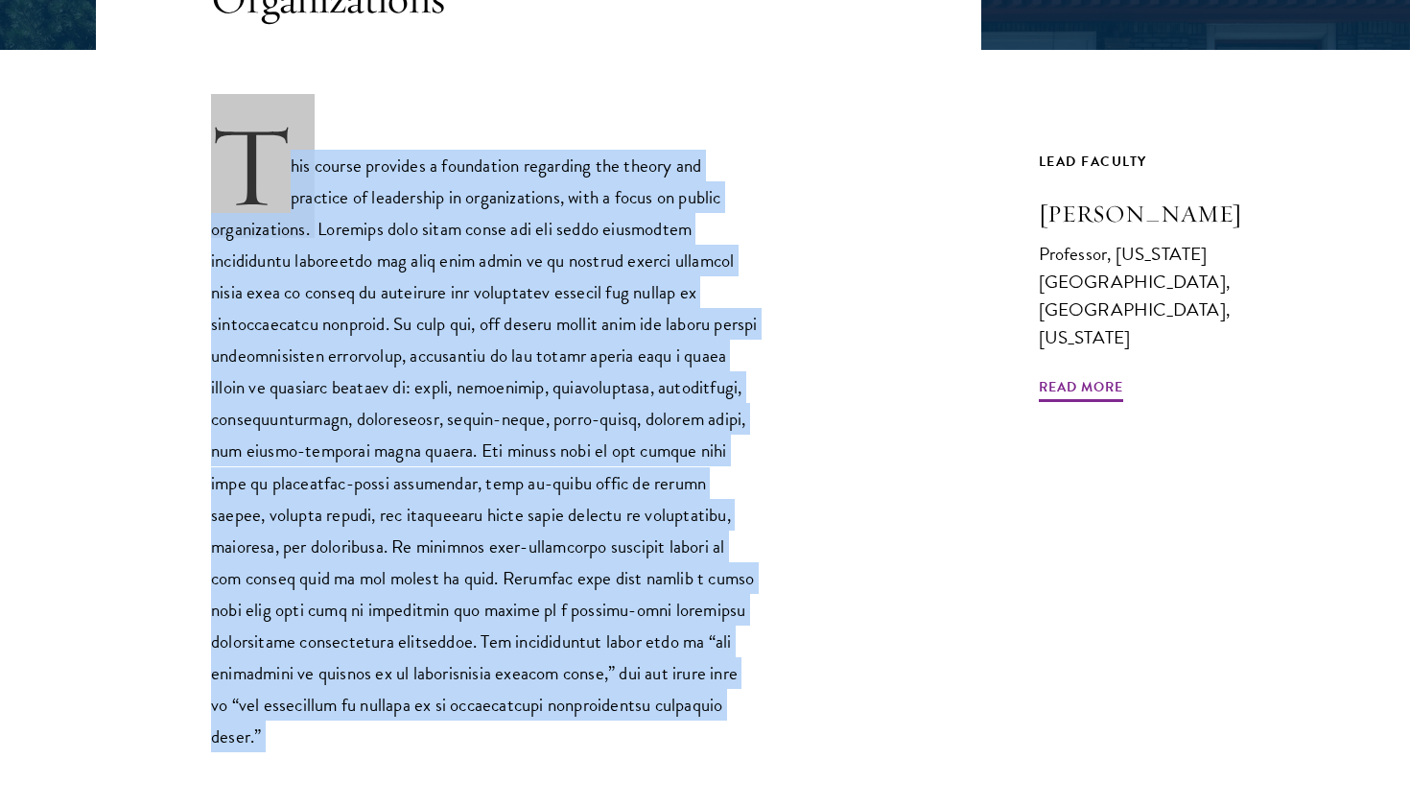
drag, startPoint x: 174, startPoint y: 141, endPoint x: 203, endPoint y: 213, distance: 77.9
click at [202, 212] on div "This course provides a foundation regarding the theory and practice of leadersh…" at bounding box center [538, 437] width 885 height 630
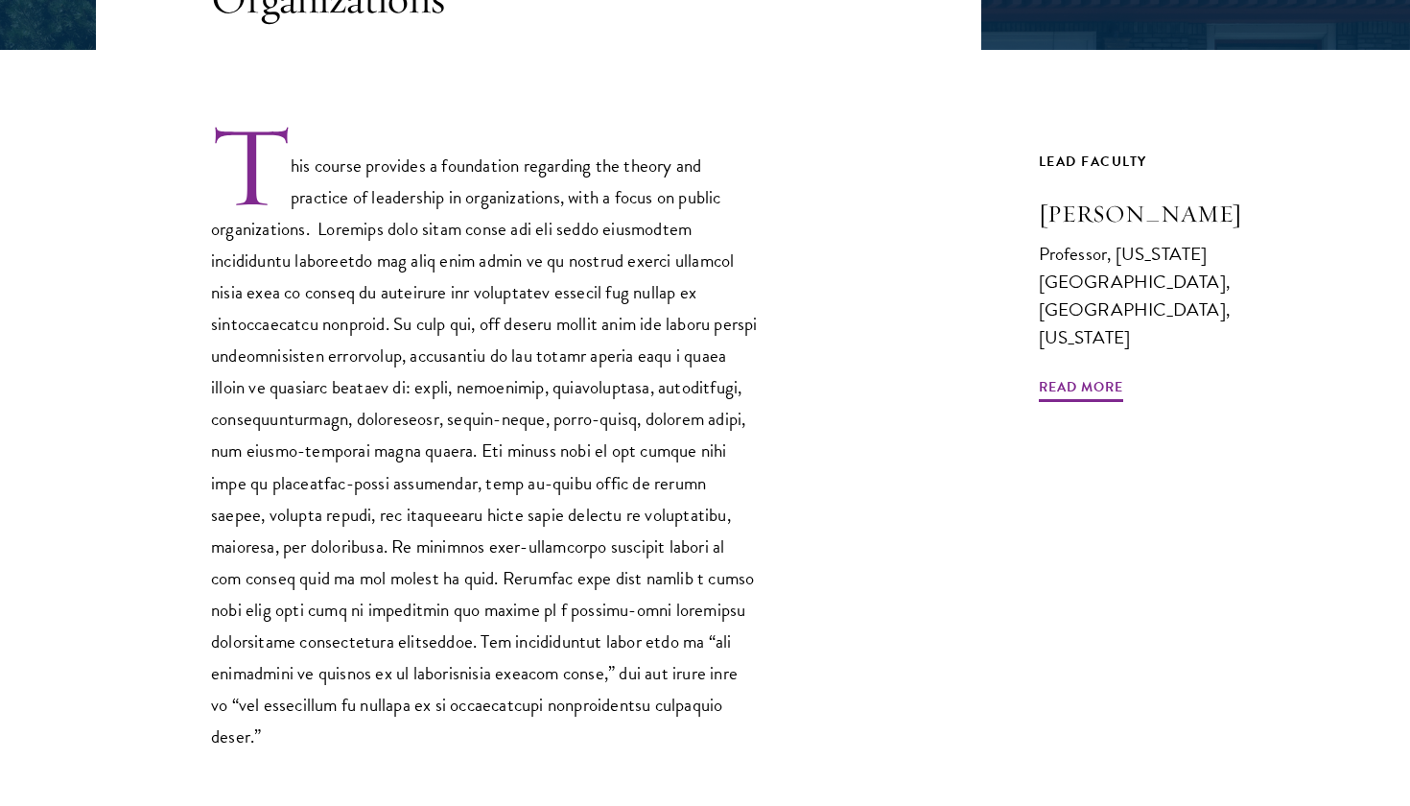
click at [370, 388] on p "This course provides a foundation regarding the theory and practice of leadersh…" at bounding box center [484, 437] width 547 height 630
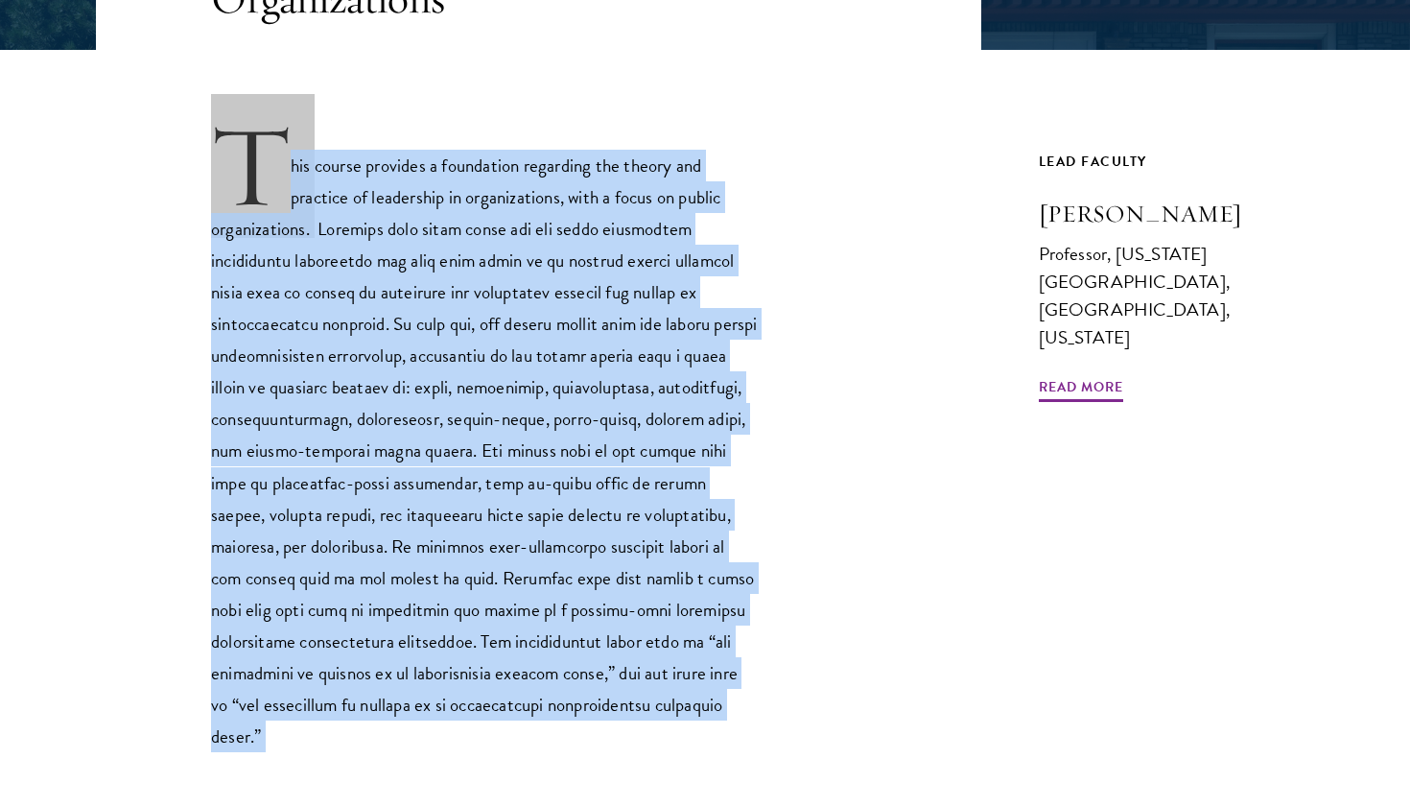
drag, startPoint x: 370, startPoint y: 388, endPoint x: 195, endPoint y: 170, distance: 279.7
click at [200, 170] on div "This course provides a foundation regarding the theory and practice of leadersh…" at bounding box center [538, 437] width 885 height 630
click at [195, 170] on div "This course provides a foundation regarding the theory and practice of leadersh…" at bounding box center [538, 437] width 885 height 630
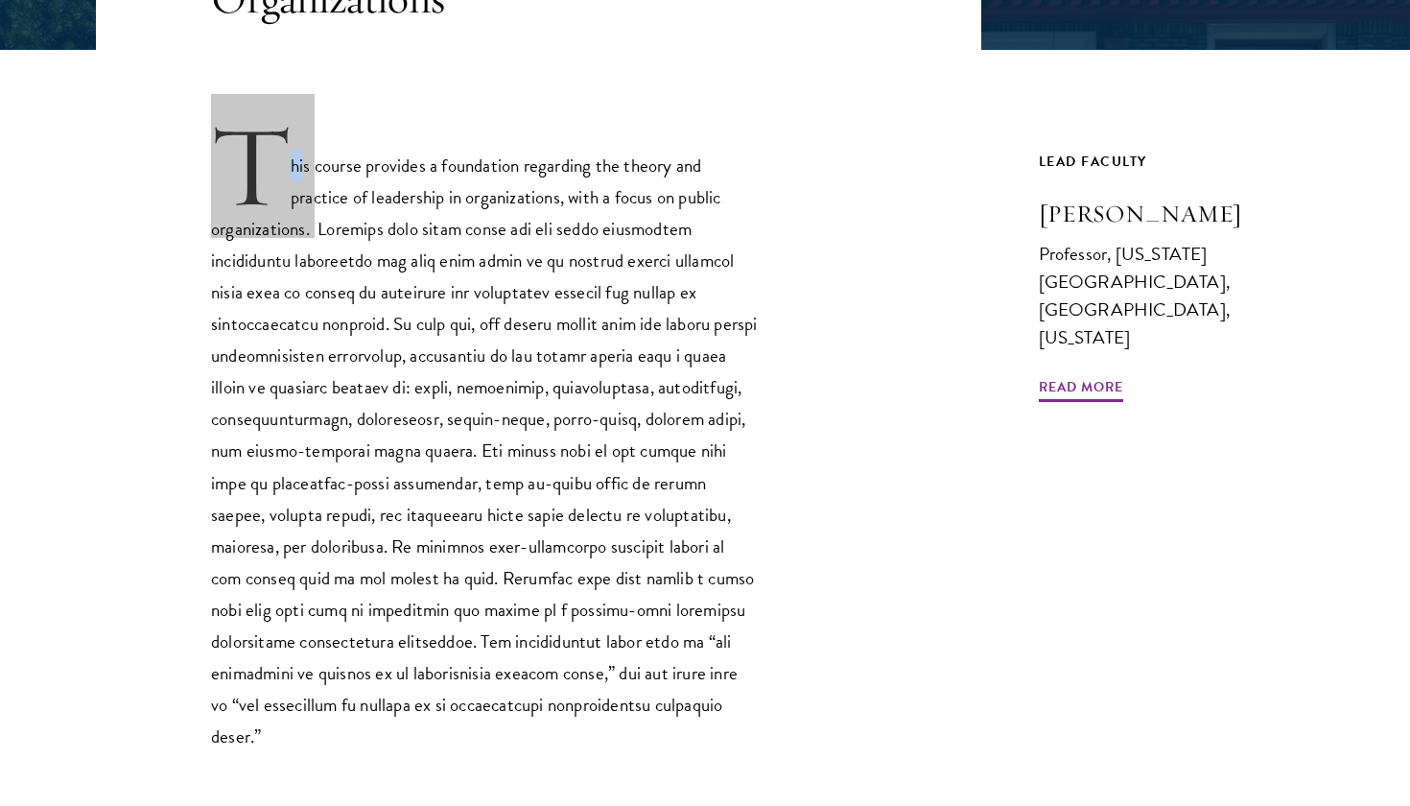
click at [195, 170] on div "This course provides a foundation regarding the theory and practice of leadersh…" at bounding box center [538, 437] width 885 height 630
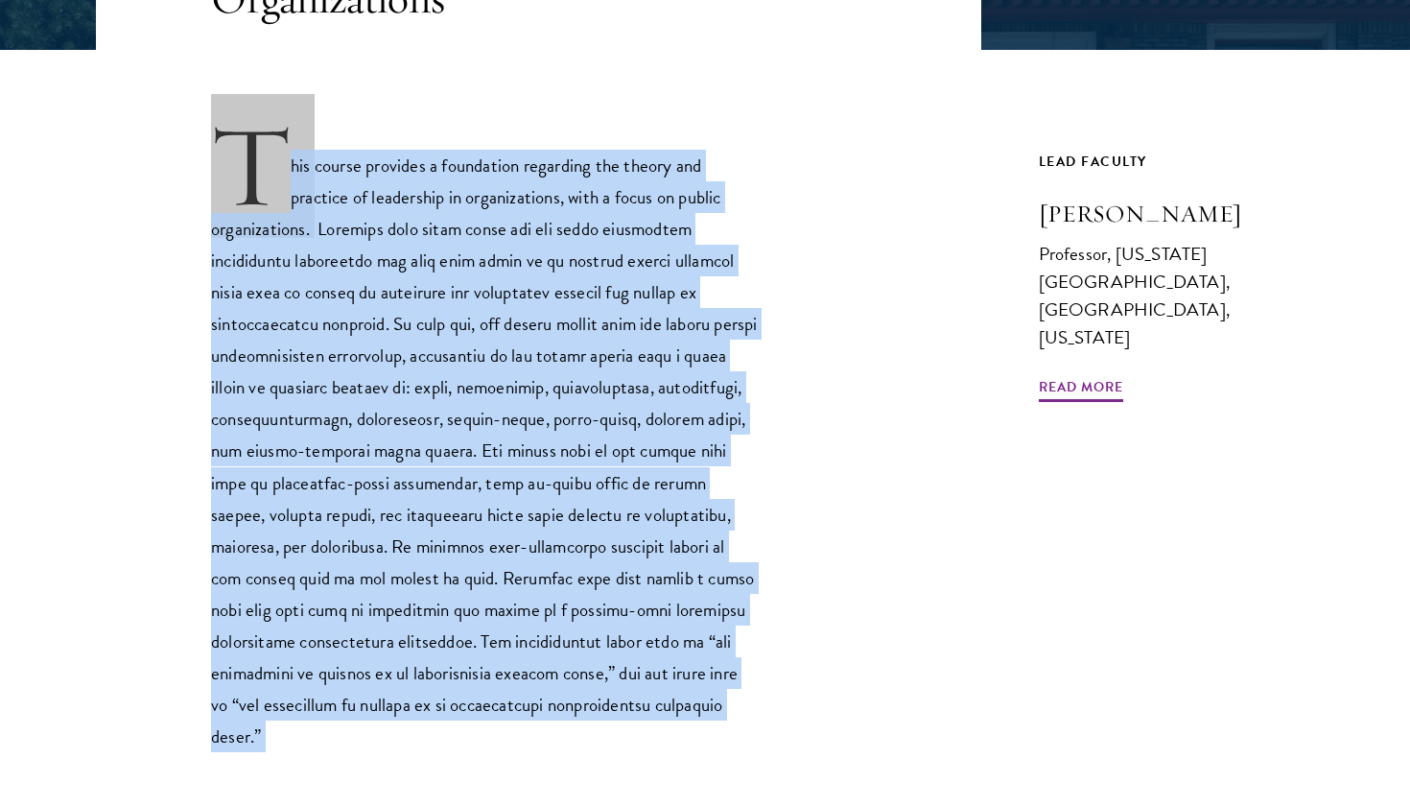
drag, startPoint x: 195, startPoint y: 170, endPoint x: 410, endPoint y: 409, distance: 321.3
click at [402, 407] on div "This course provides a foundation regarding the theory and practice of leadersh…" at bounding box center [538, 437] width 885 height 630
click at [410, 409] on p "This course provides a foundation regarding the theory and practice of leadersh…" at bounding box center [484, 437] width 547 height 630
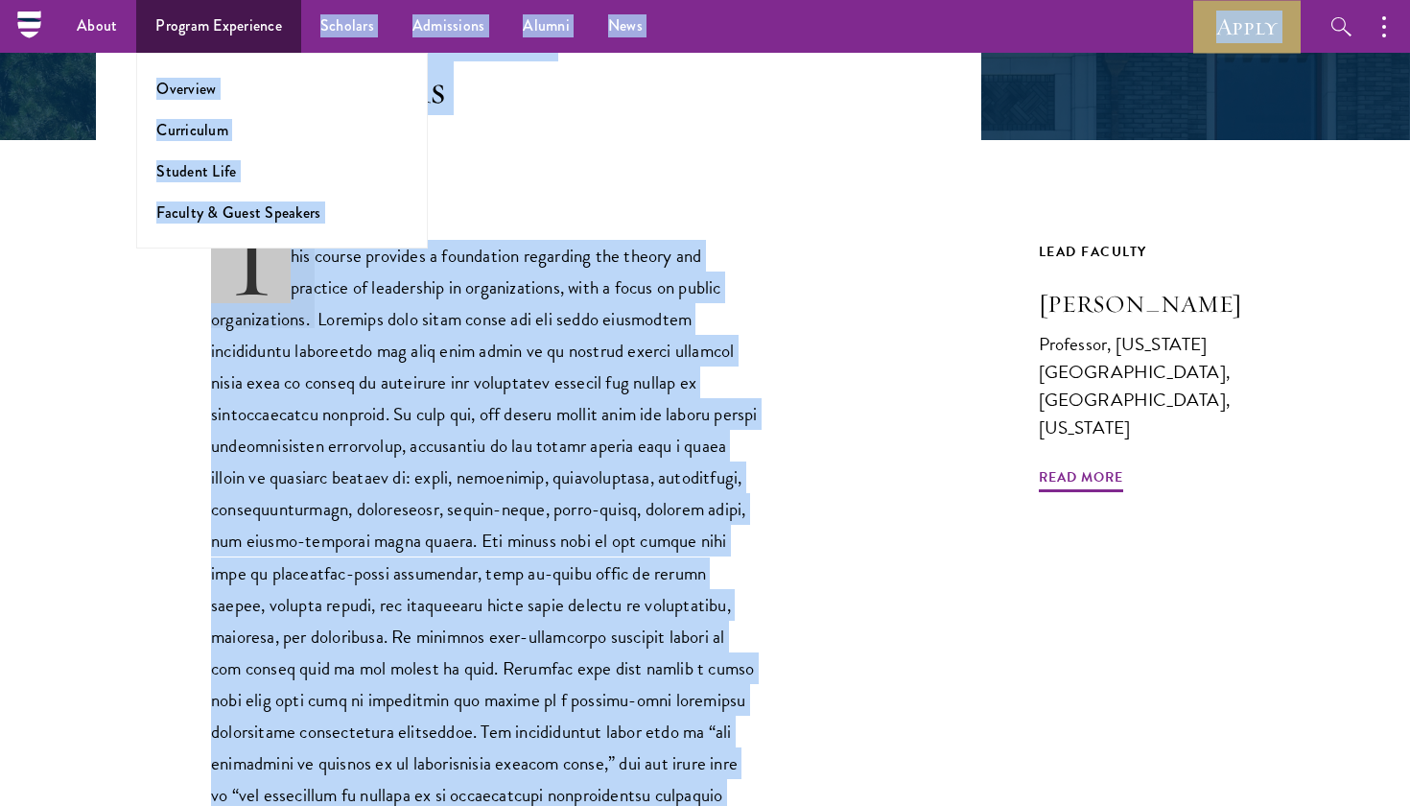
scroll to position [401, 0]
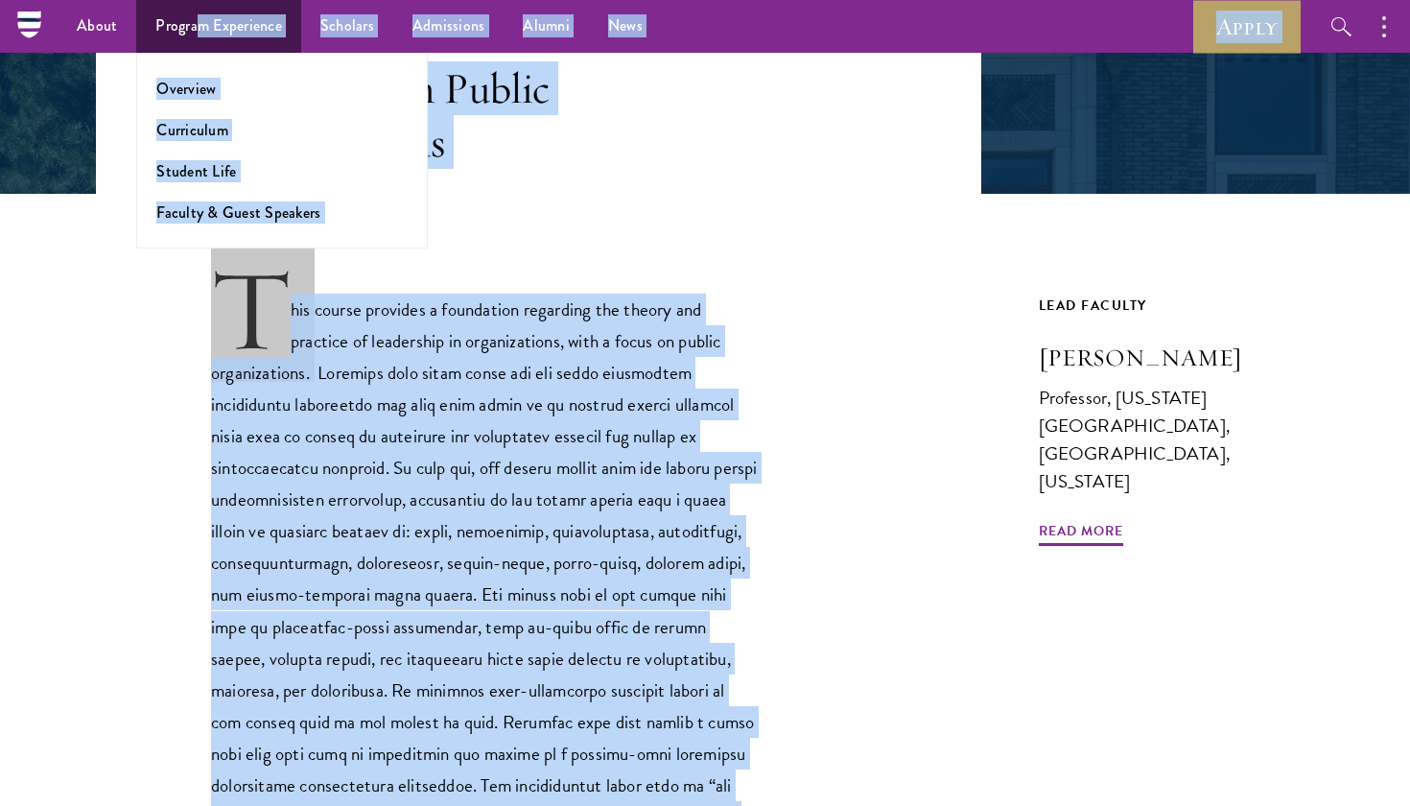
drag, startPoint x: 667, startPoint y: 719, endPoint x: 195, endPoint y: 35, distance: 831.0
click at [195, 35] on div "About Overview Leadership Donors Program Experience Overview Curriculum Student…" at bounding box center [705, 662] width 1410 height 2127
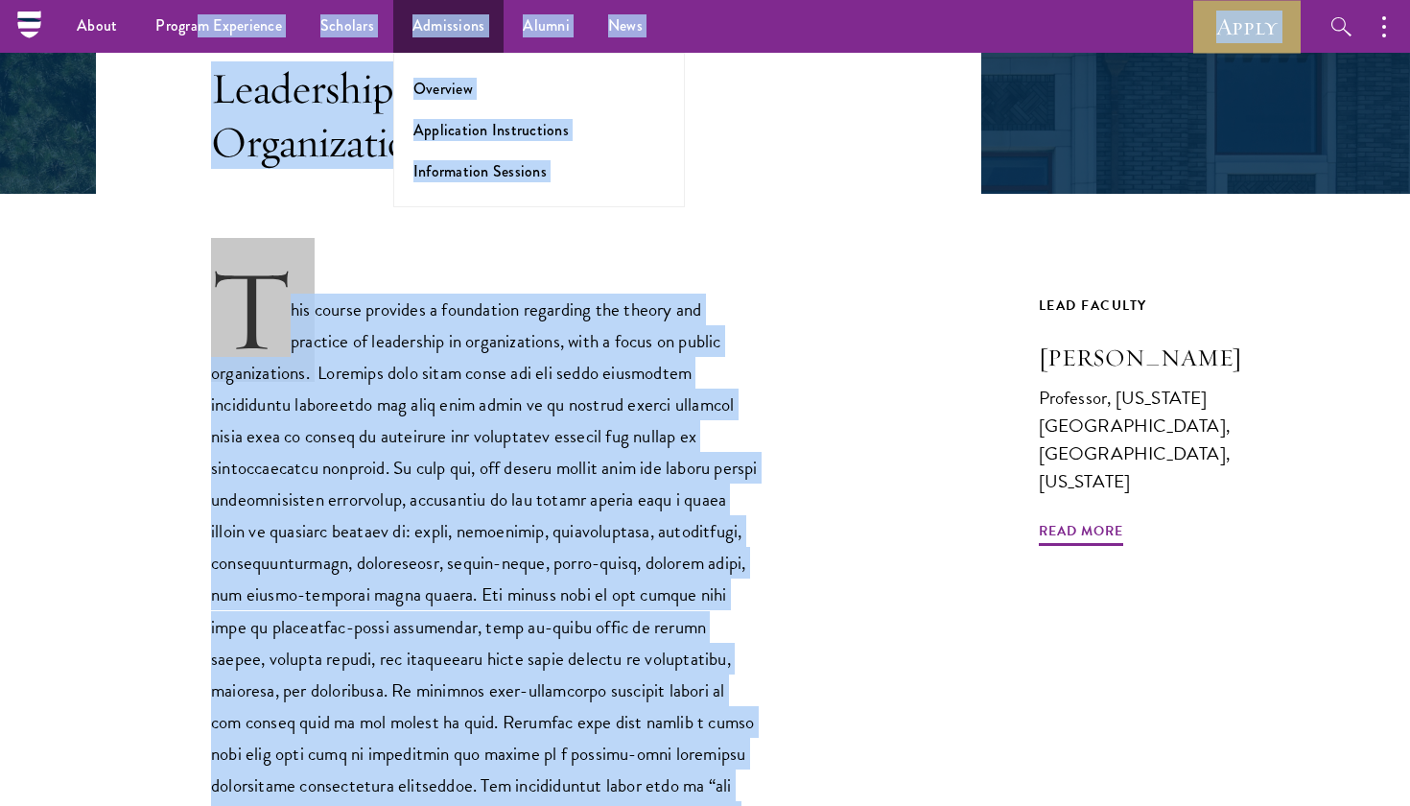
copy div "m Experience Overview Curriculum Student Life Faculty & Guest Speakers Scholars…"
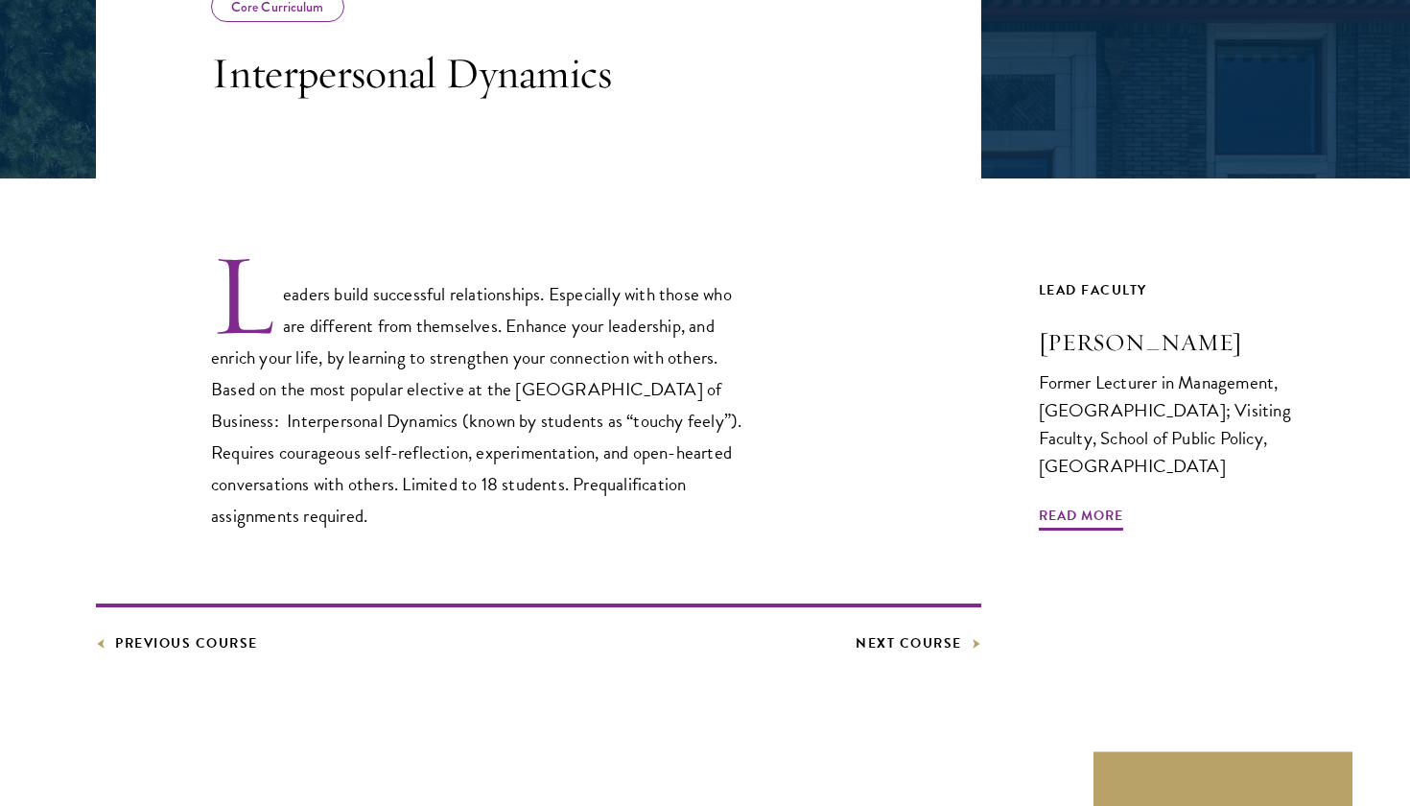
scroll to position [417, 0]
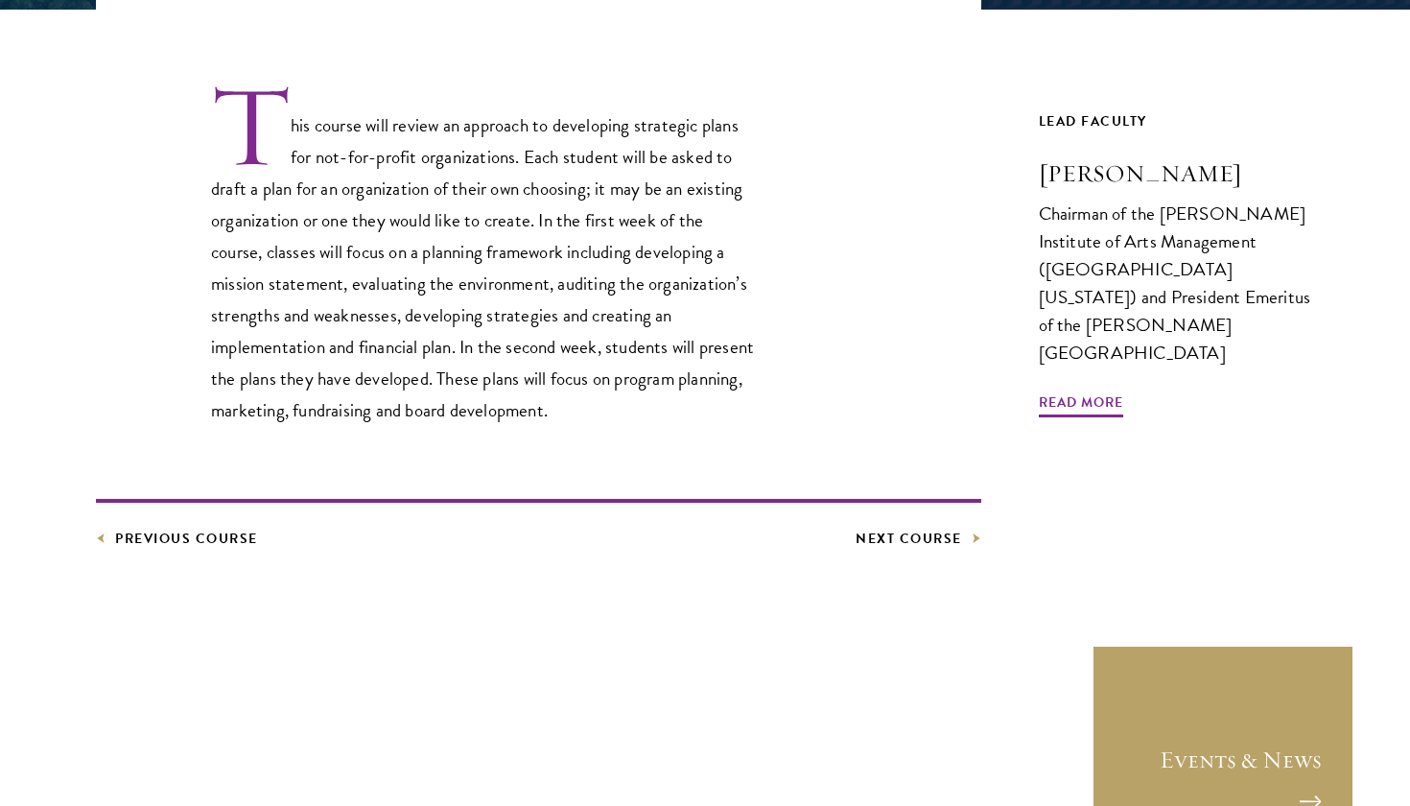
scroll to position [586, 0]
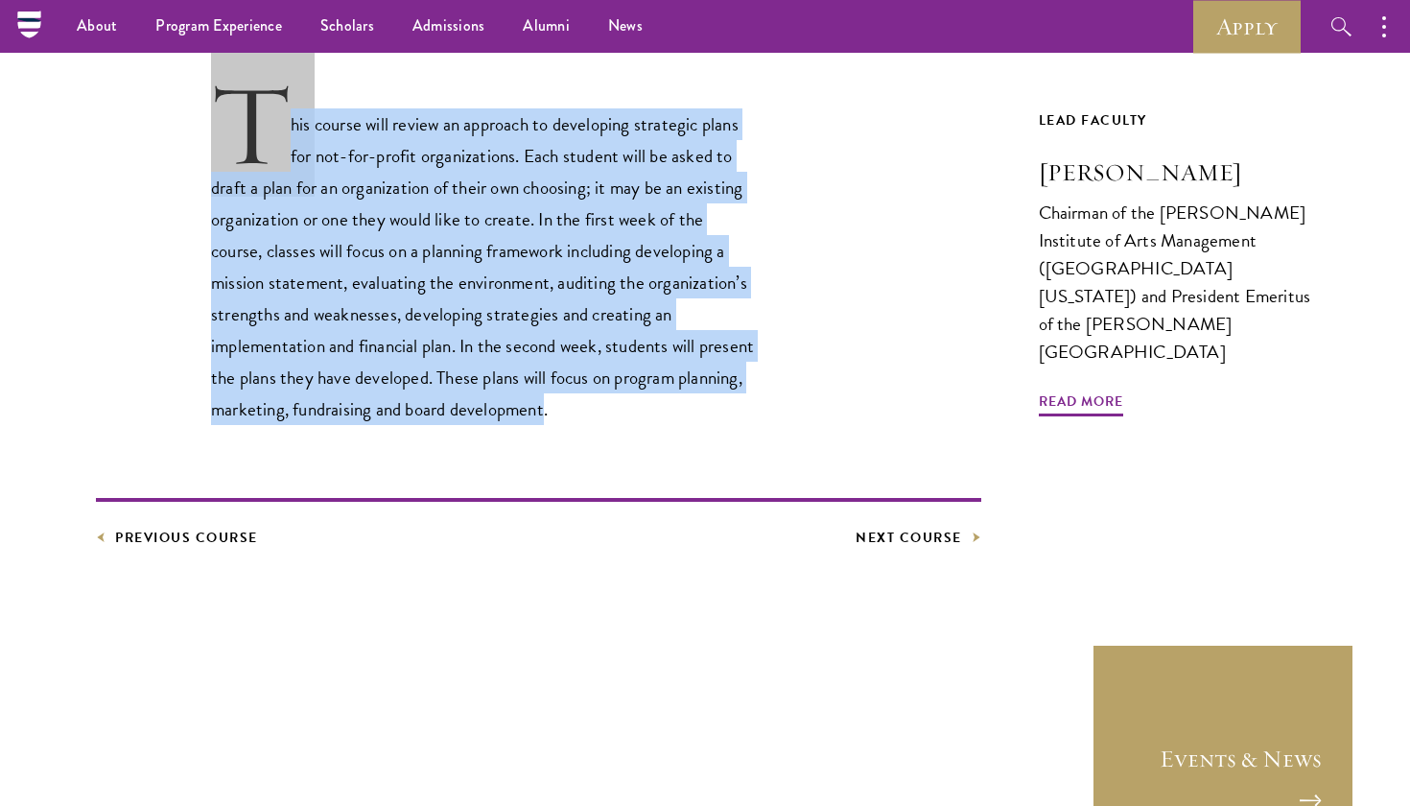
drag, startPoint x: 632, startPoint y: 409, endPoint x: 249, endPoint y: 107, distance: 487.1
click at [247, 107] on p "This course will review an approach to developing strategic plans for not-for-p…" at bounding box center [484, 253] width 547 height 345
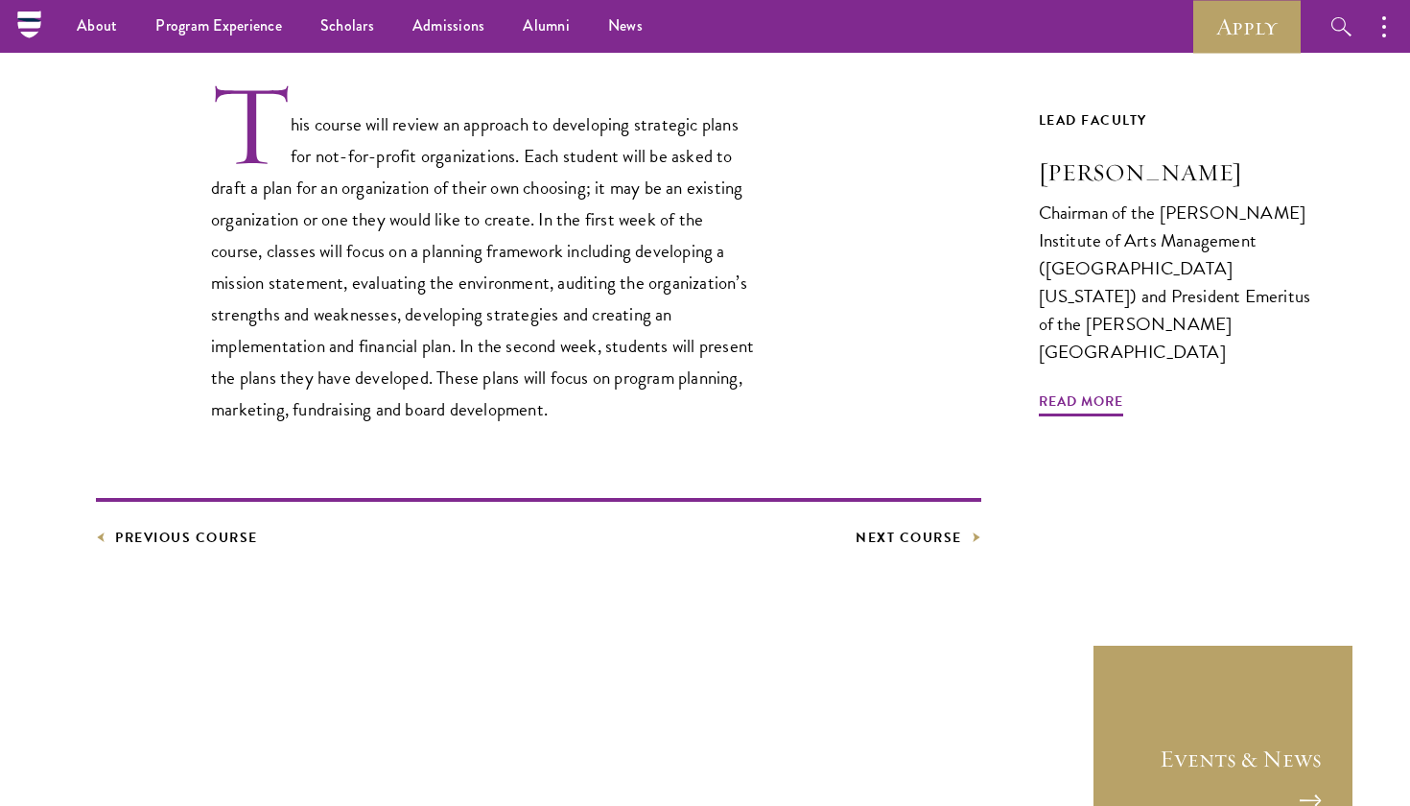
click at [256, 108] on p "This course will review an approach to developing strategic plans for not-for-p…" at bounding box center [484, 253] width 547 height 345
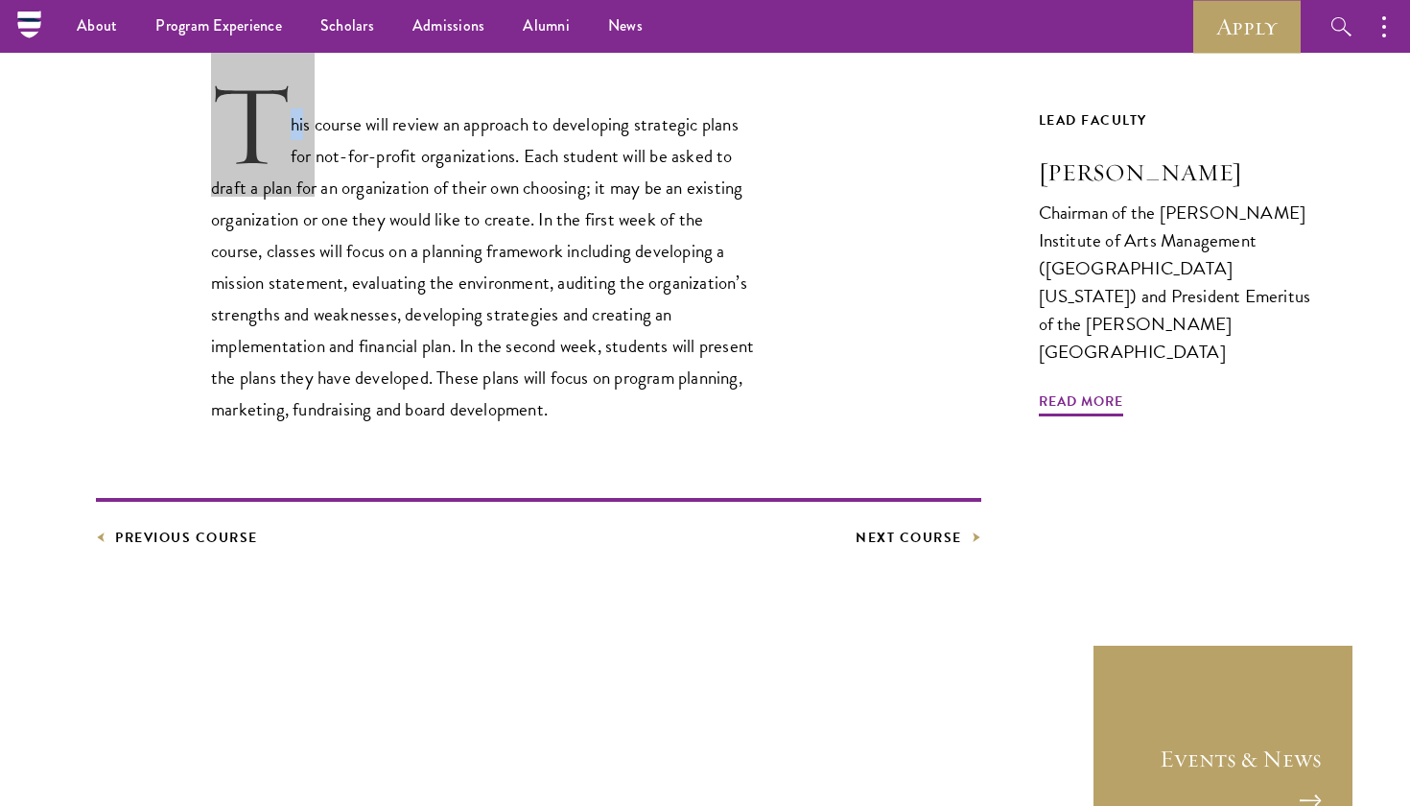
click at [256, 108] on p "This course will review an approach to developing strategic plans for not-for-p…" at bounding box center [484, 253] width 547 height 345
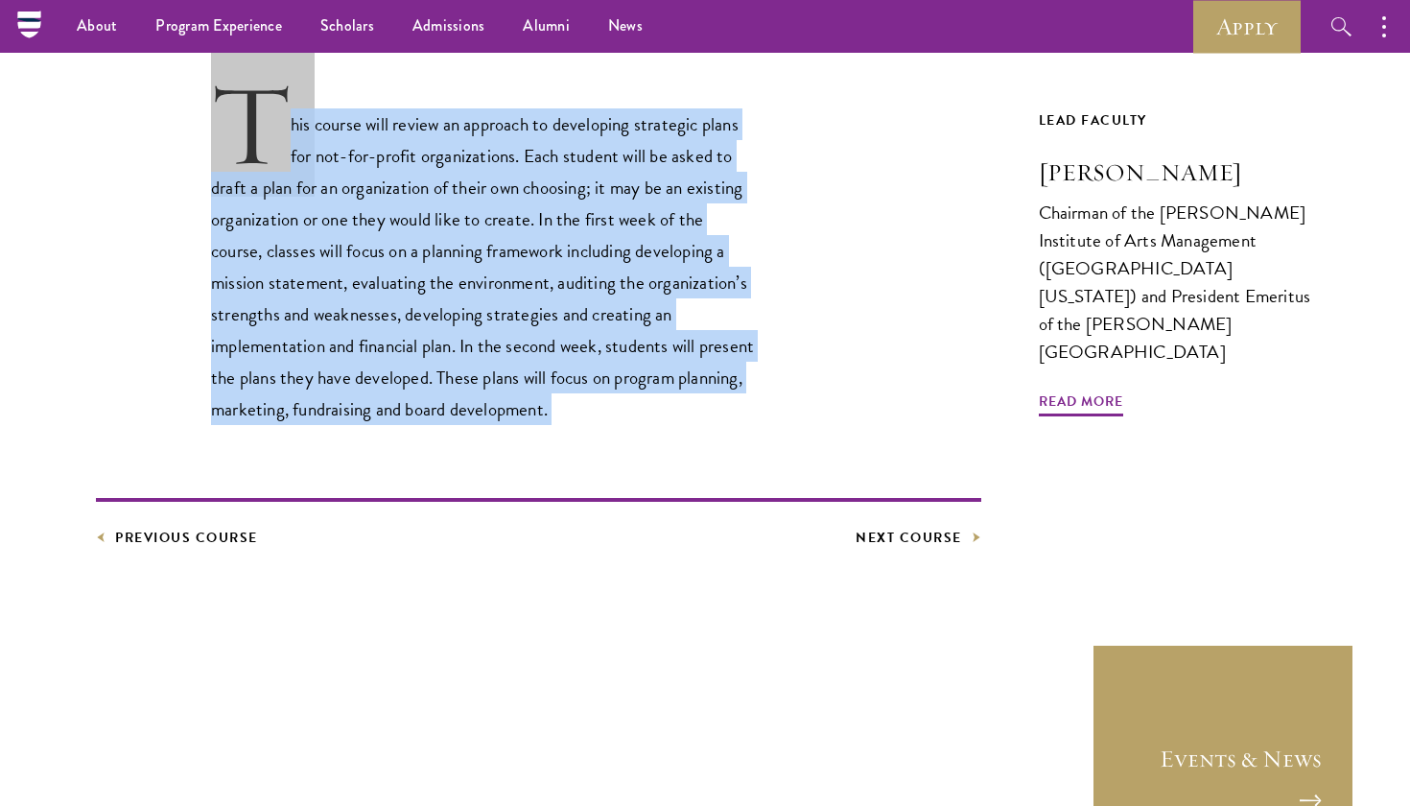
drag, startPoint x: 256, startPoint y: 108, endPoint x: 319, endPoint y: 340, distance: 239.7
click at [319, 339] on p "This course will review an approach to developing strategic plans for not-for-p…" at bounding box center [484, 253] width 547 height 345
click at [319, 340] on p "This course will review an approach to developing strategic plans for not-for-p…" at bounding box center [484, 253] width 547 height 345
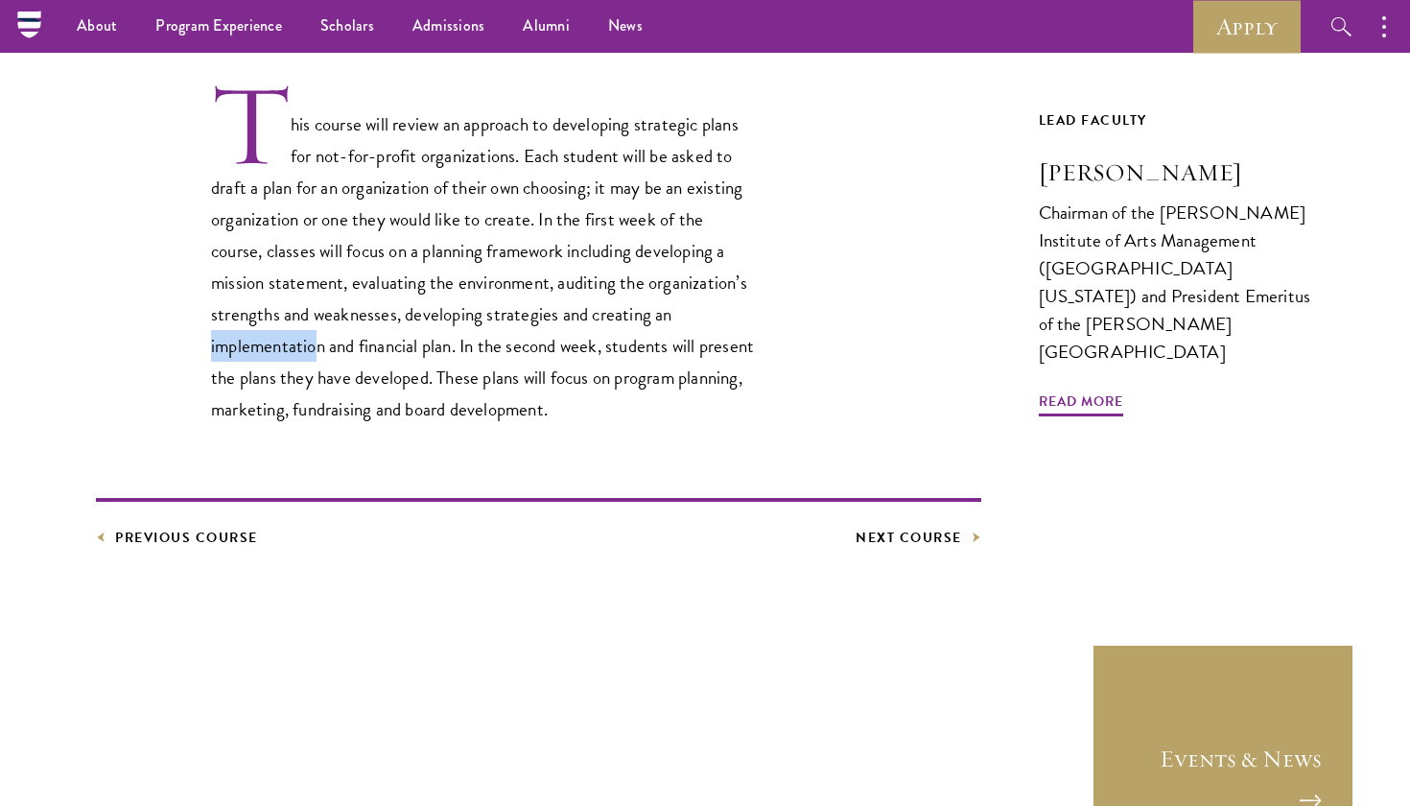
click at [319, 340] on p "This course will review an approach to developing strategic plans for not-for-p…" at bounding box center [484, 253] width 547 height 345
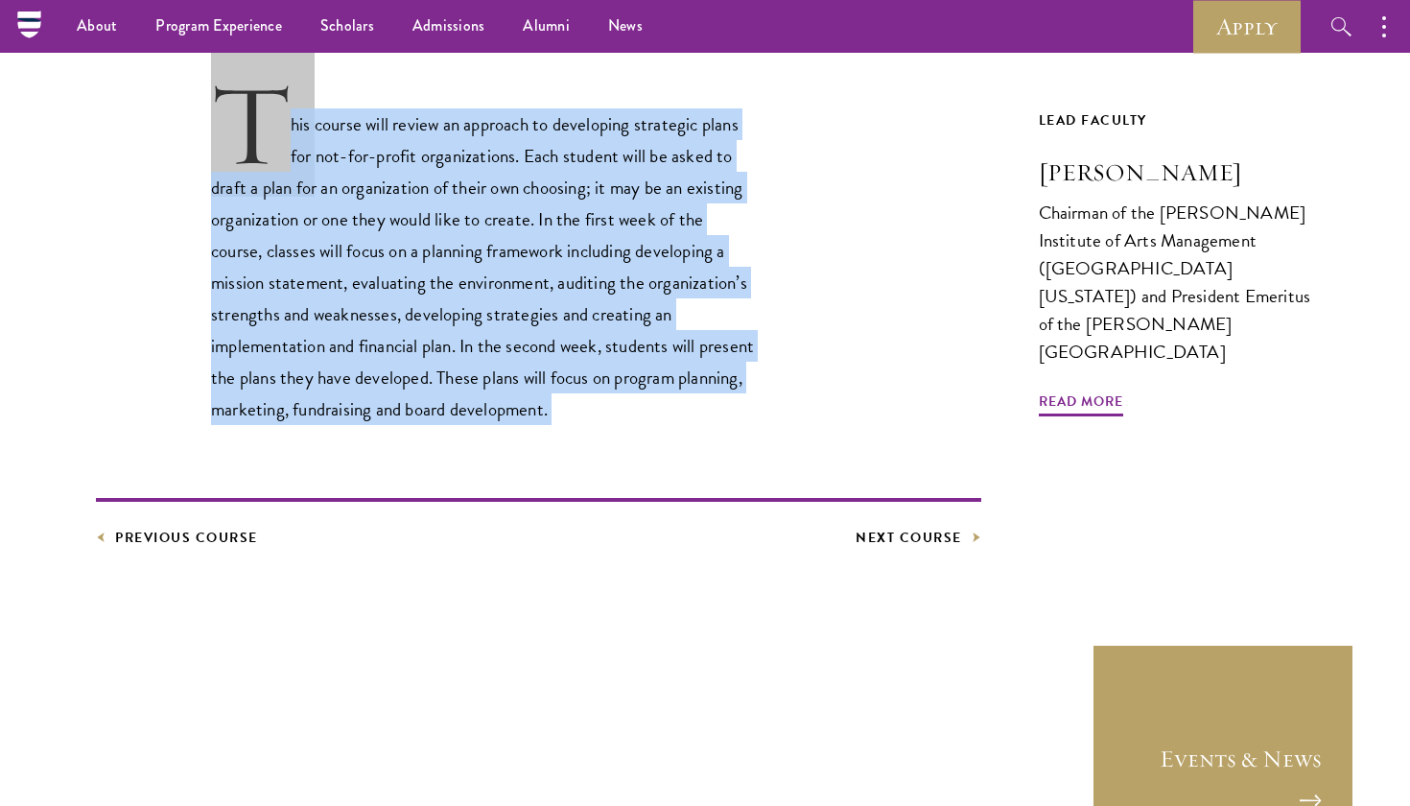
drag, startPoint x: 319, startPoint y: 340, endPoint x: 240, endPoint y: 109, distance: 243.6
click at [239, 109] on p "This course will review an approach to developing strategic plans for not-for-p…" at bounding box center [484, 253] width 547 height 345
click at [240, 109] on p "This course will review an approach to developing strategic plans for not-for-p…" at bounding box center [484, 253] width 547 height 345
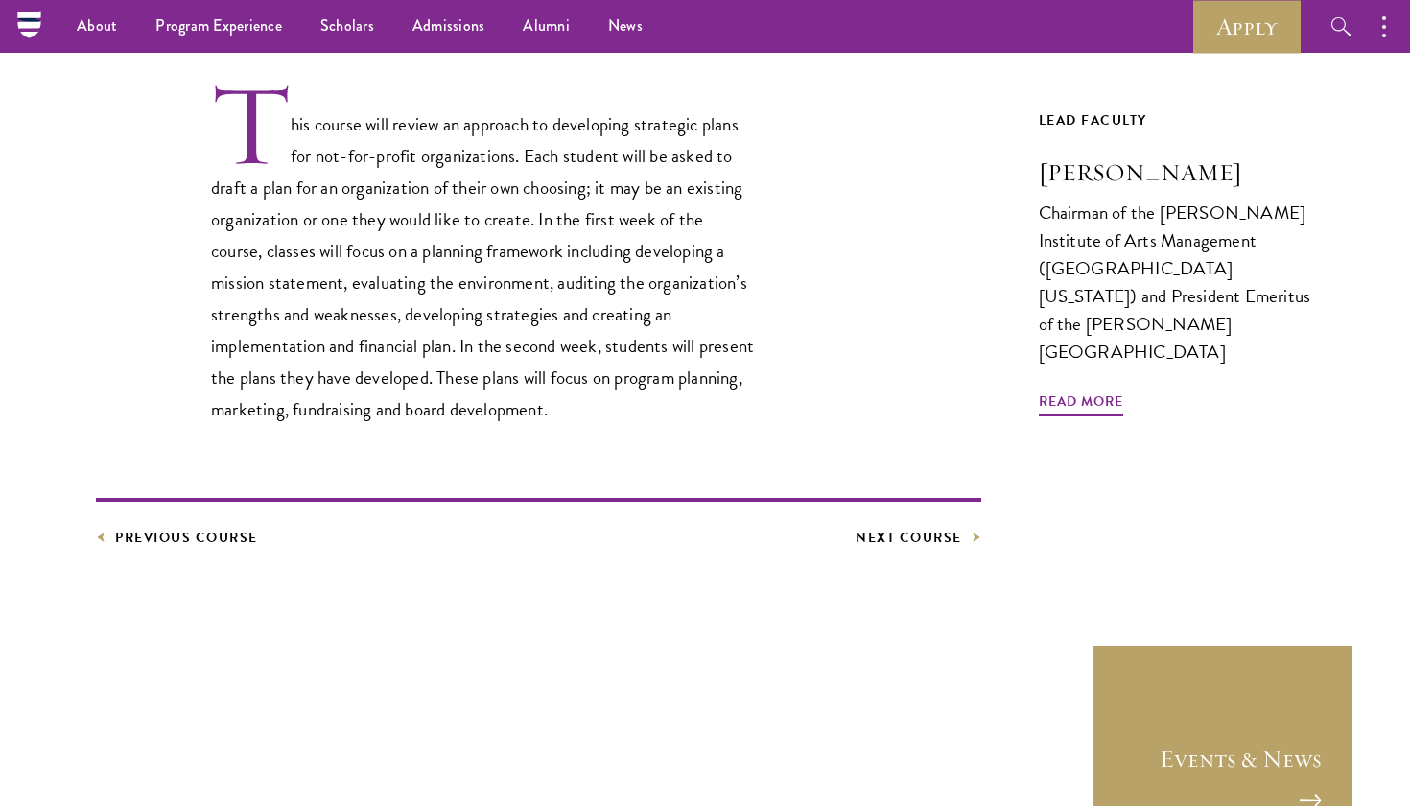
click at [240, 112] on p "This course will review an approach to developing strategic plans for not-for-p…" at bounding box center [484, 253] width 547 height 345
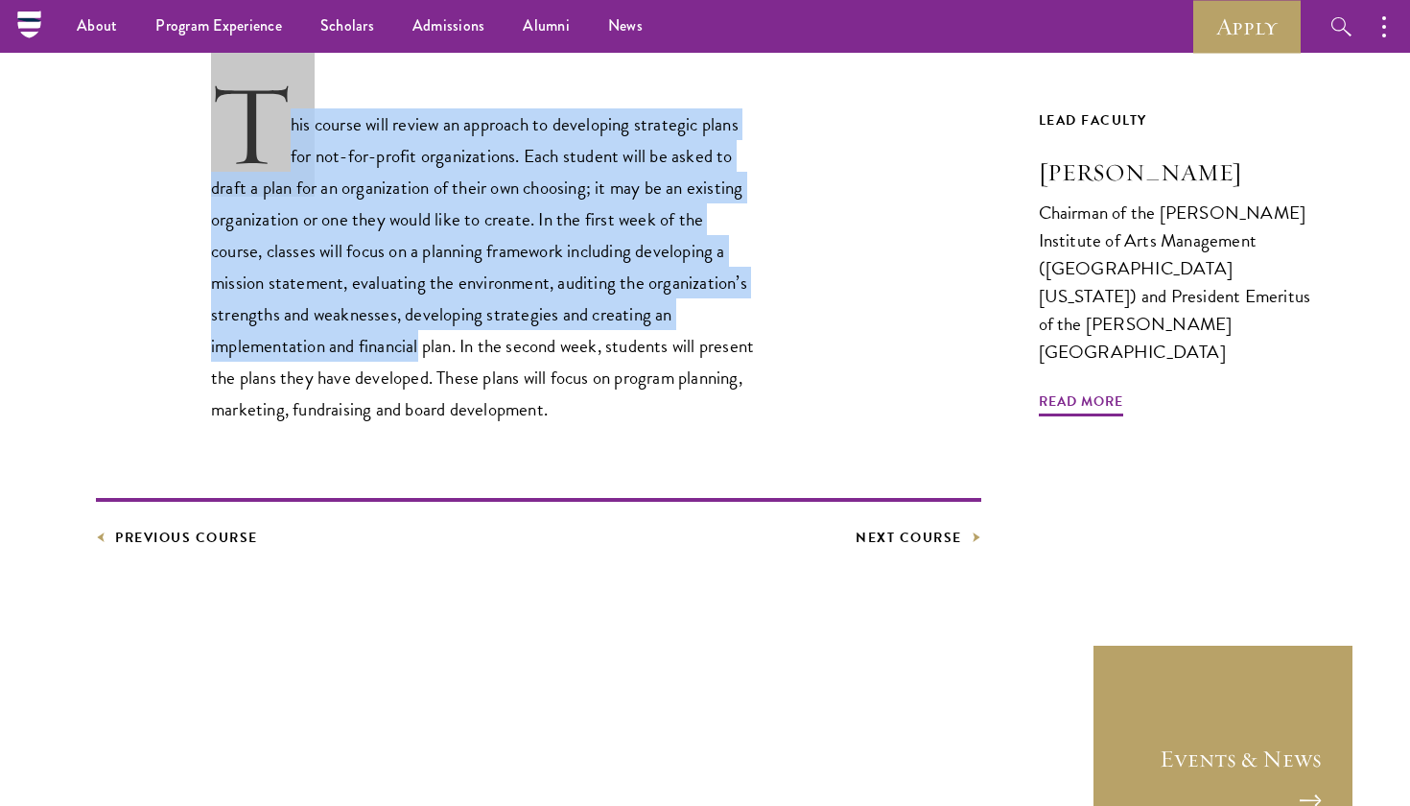
drag, startPoint x: 240, startPoint y: 112, endPoint x: 423, endPoint y: 347, distance: 298.0
click at [423, 345] on p "This course will review an approach to developing strategic plans for not-for-p…" at bounding box center [484, 253] width 547 height 345
click at [423, 347] on p "This course will review an approach to developing strategic plans for not-for-p…" at bounding box center [484, 253] width 547 height 345
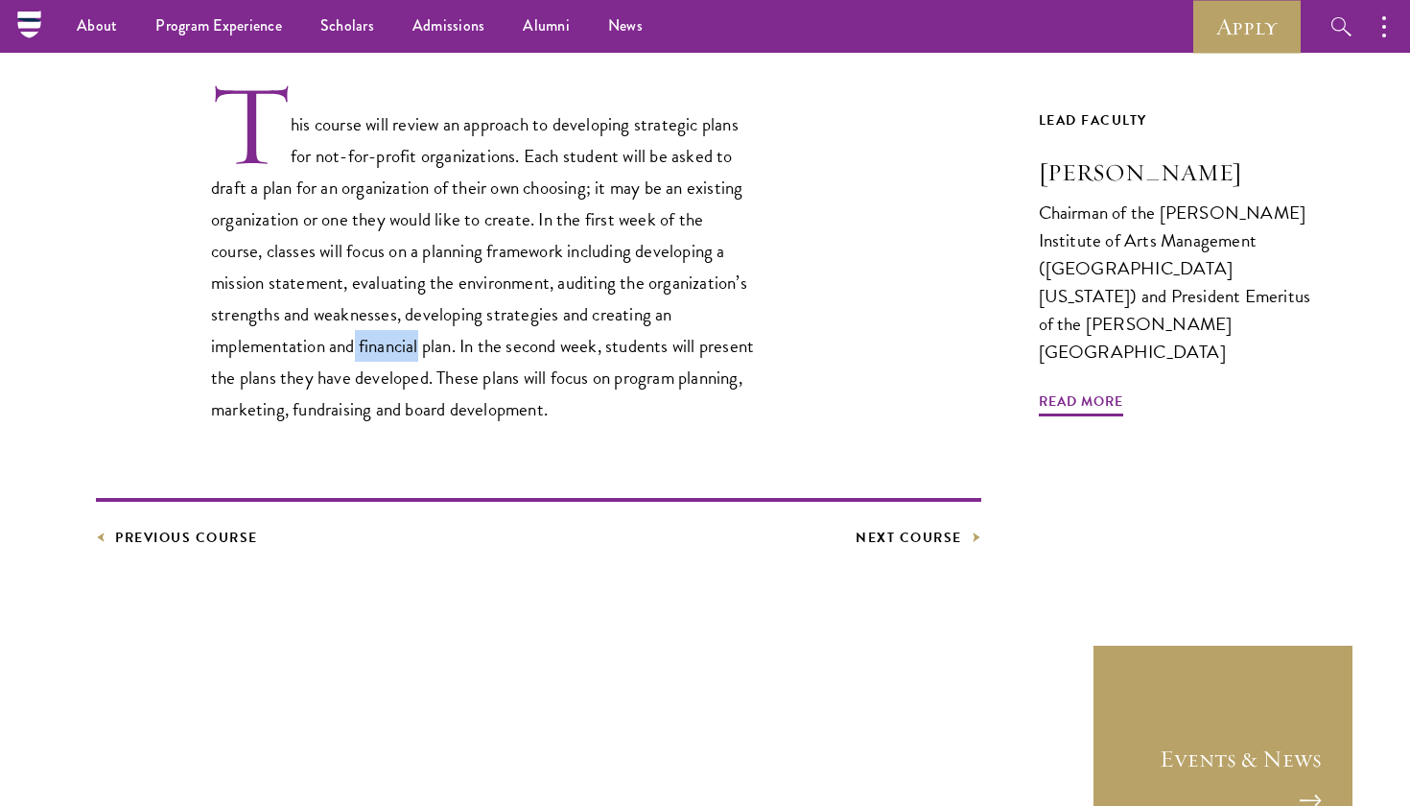
click at [423, 347] on p "This course will review an approach to developing strategic plans for not-for-p…" at bounding box center [484, 253] width 547 height 345
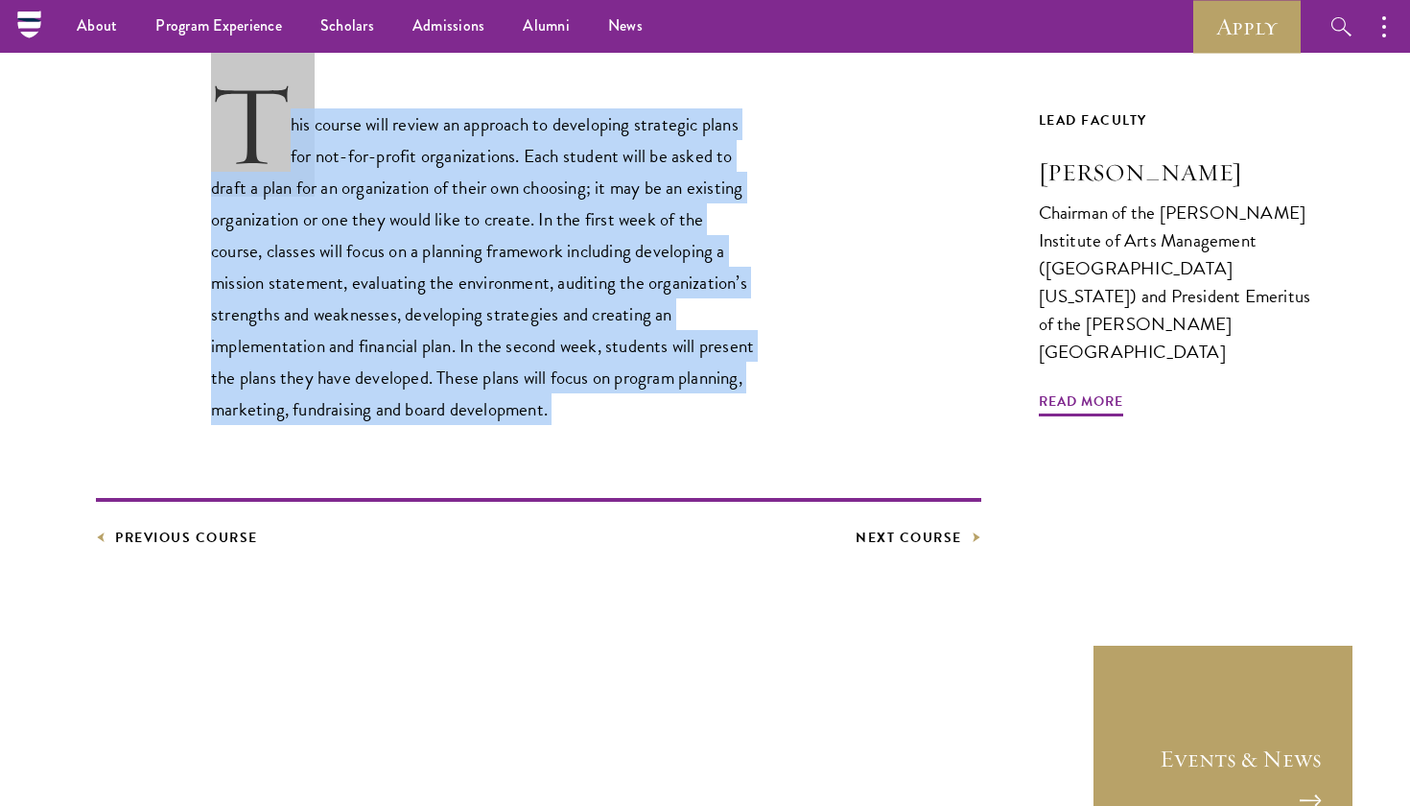
drag, startPoint x: 423, startPoint y: 347, endPoint x: 245, endPoint y: 153, distance: 264.1
click at [245, 153] on p "This course will review an approach to developing strategic plans for not-for-p…" at bounding box center [484, 253] width 547 height 345
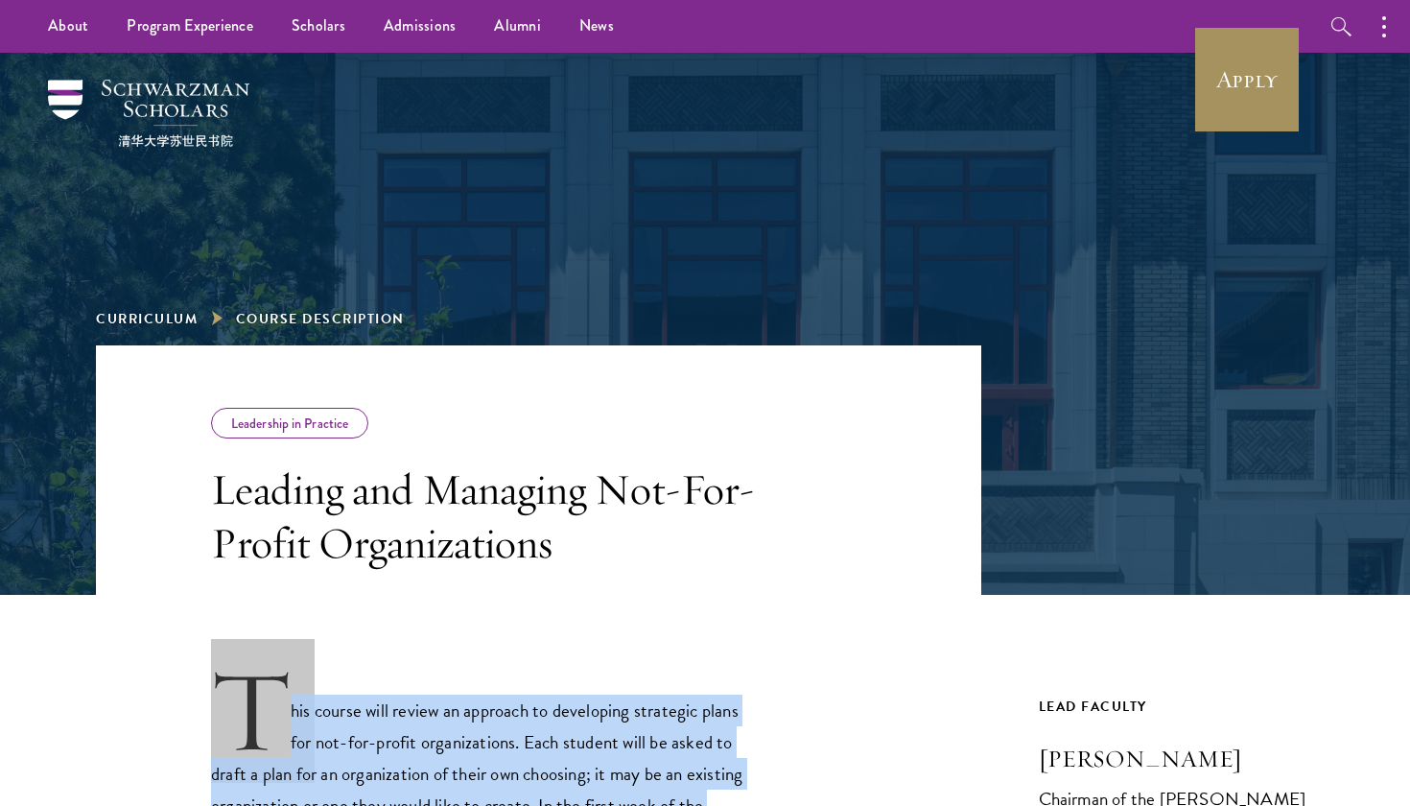
scroll to position [-1, 0]
click at [1261, 99] on link "Apply" at bounding box center [1246, 79] width 107 height 107
